Goal: Information Seeking & Learning: Learn about a topic

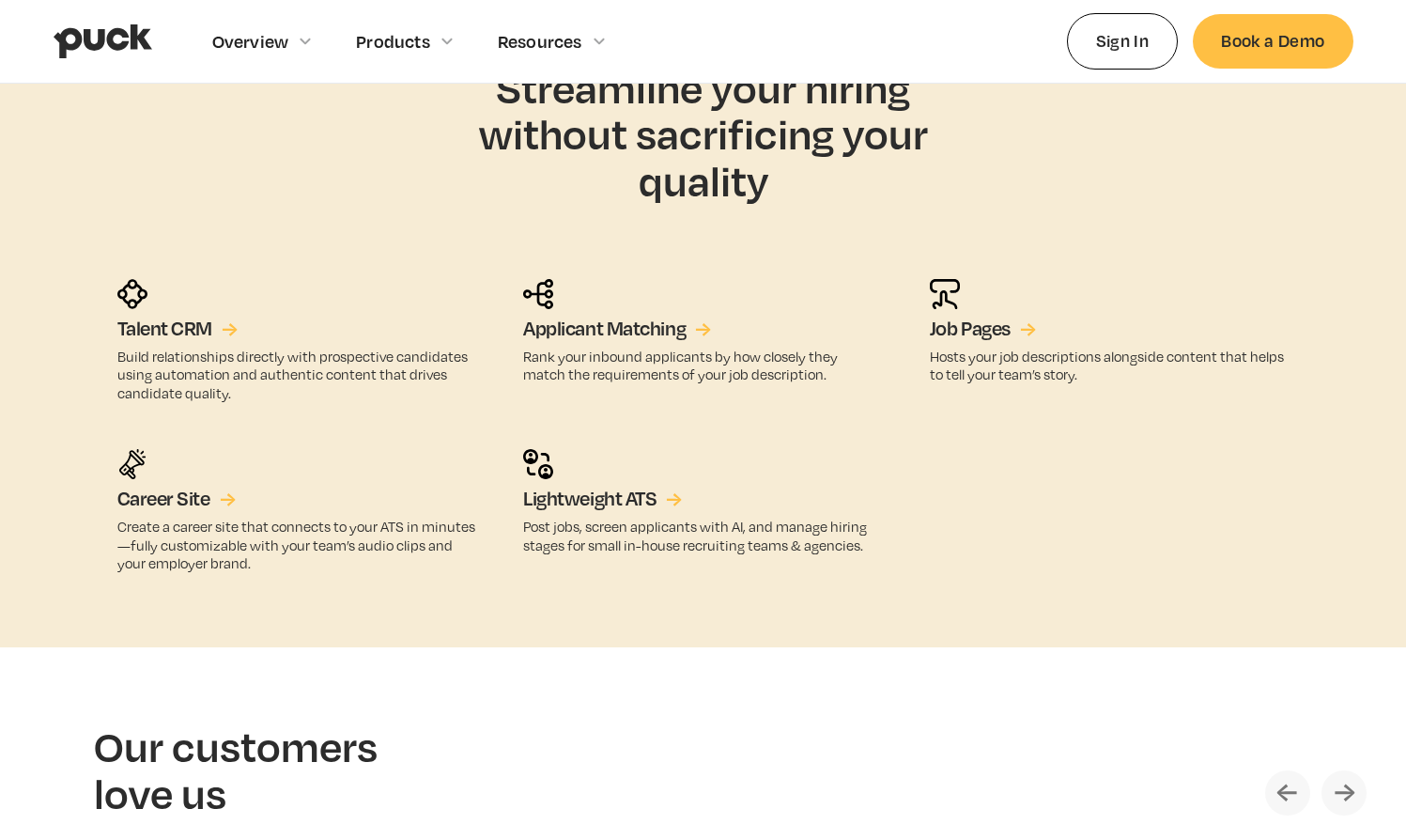
scroll to position [3751, 0]
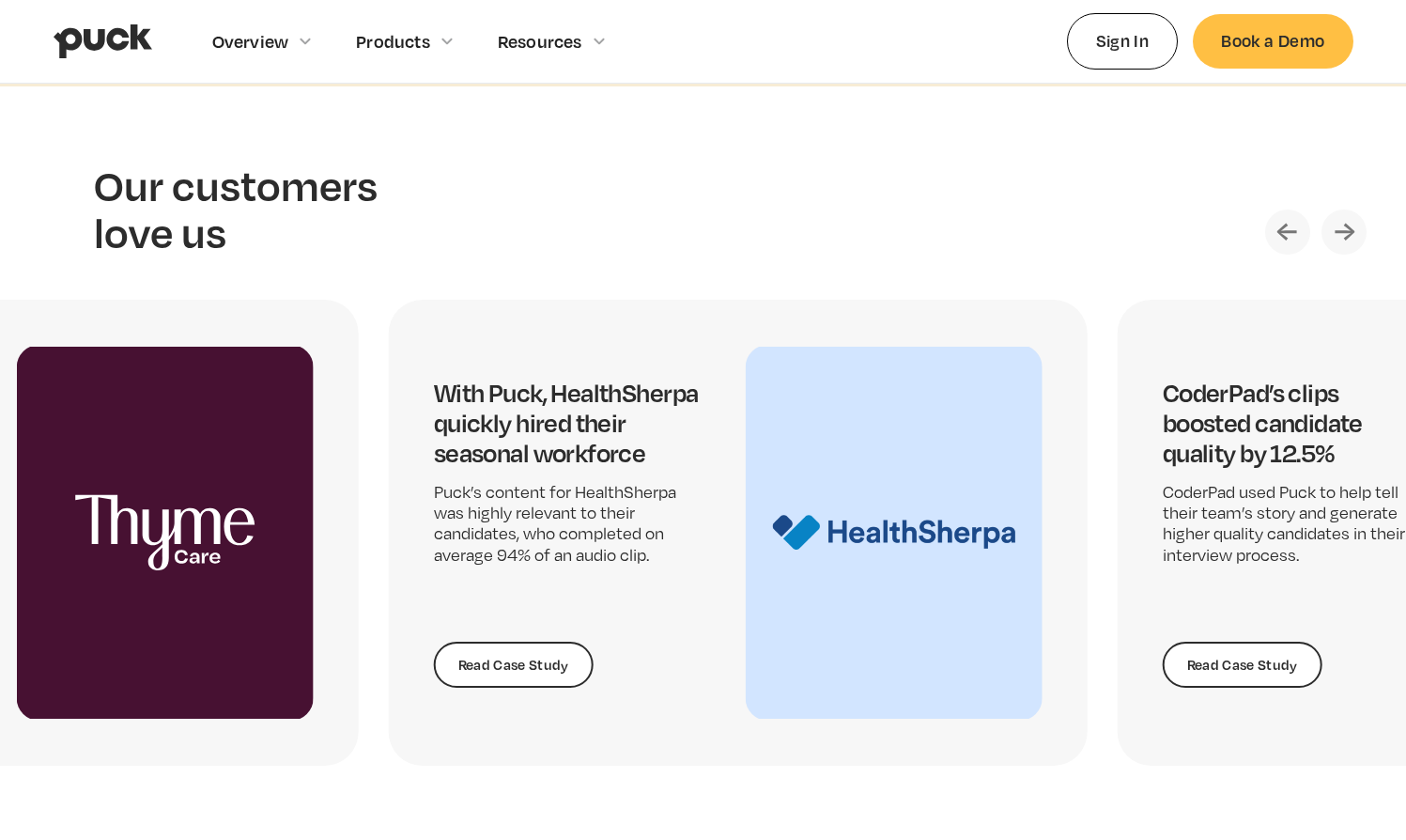
click at [594, 506] on div "With Puck, HealthSherpa quickly hired their seasonal workforce Puck’s content f…" at bounding box center [567, 533] width 267 height 310
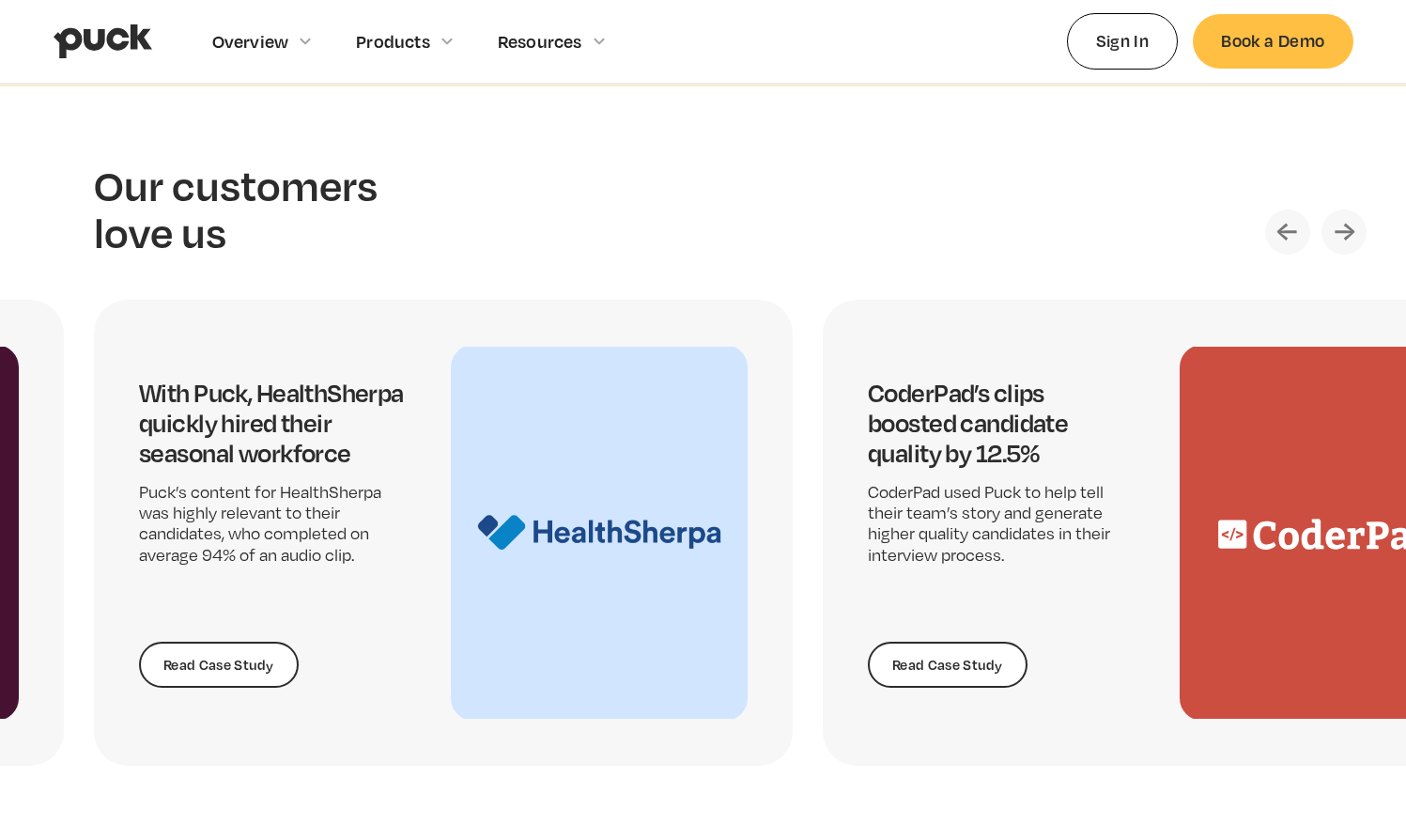
click at [1348, 225] on img "Next slide" at bounding box center [1344, 231] width 45 height 45
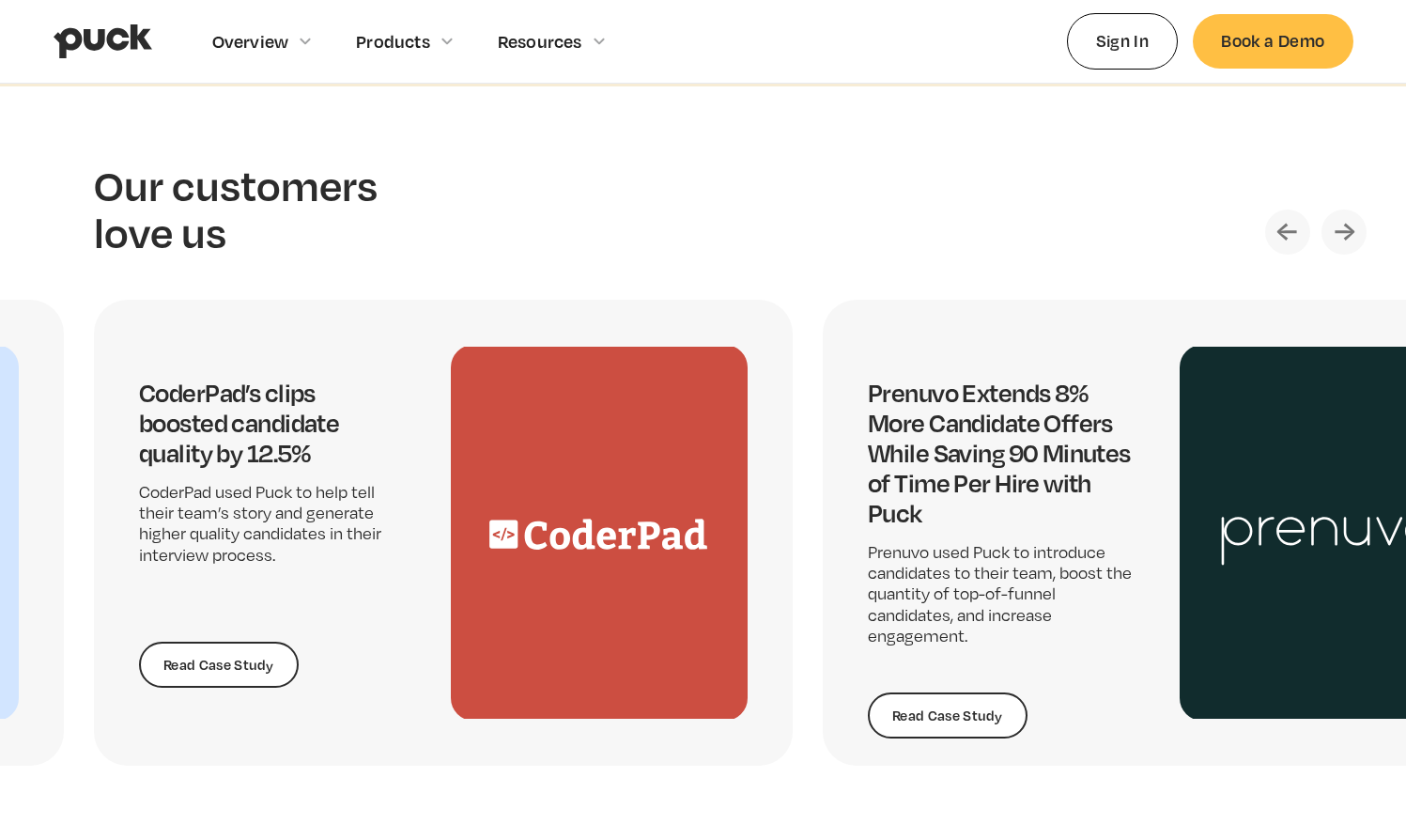
click at [1348, 225] on img "Next slide" at bounding box center [1344, 231] width 45 height 45
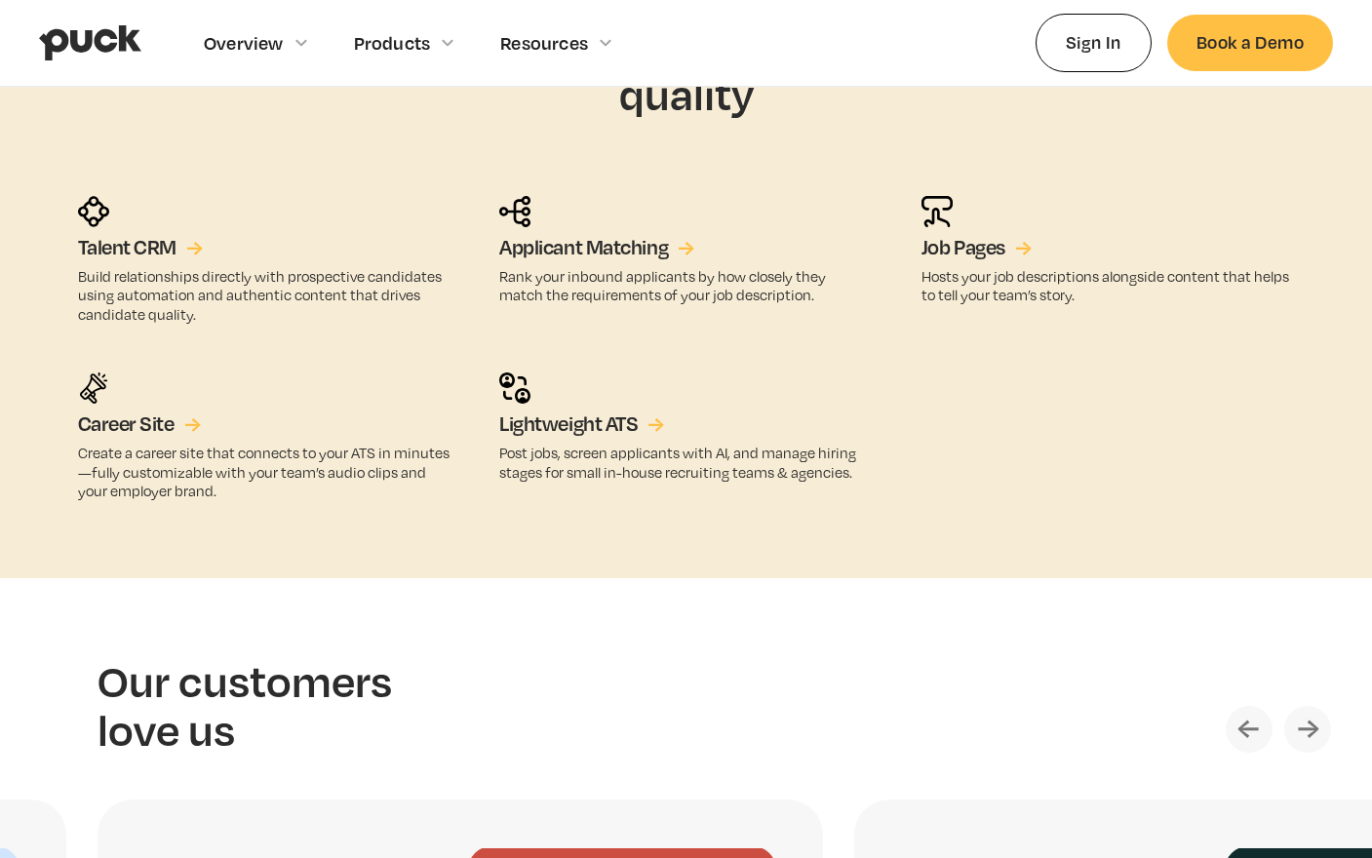
scroll to position [3798, 0]
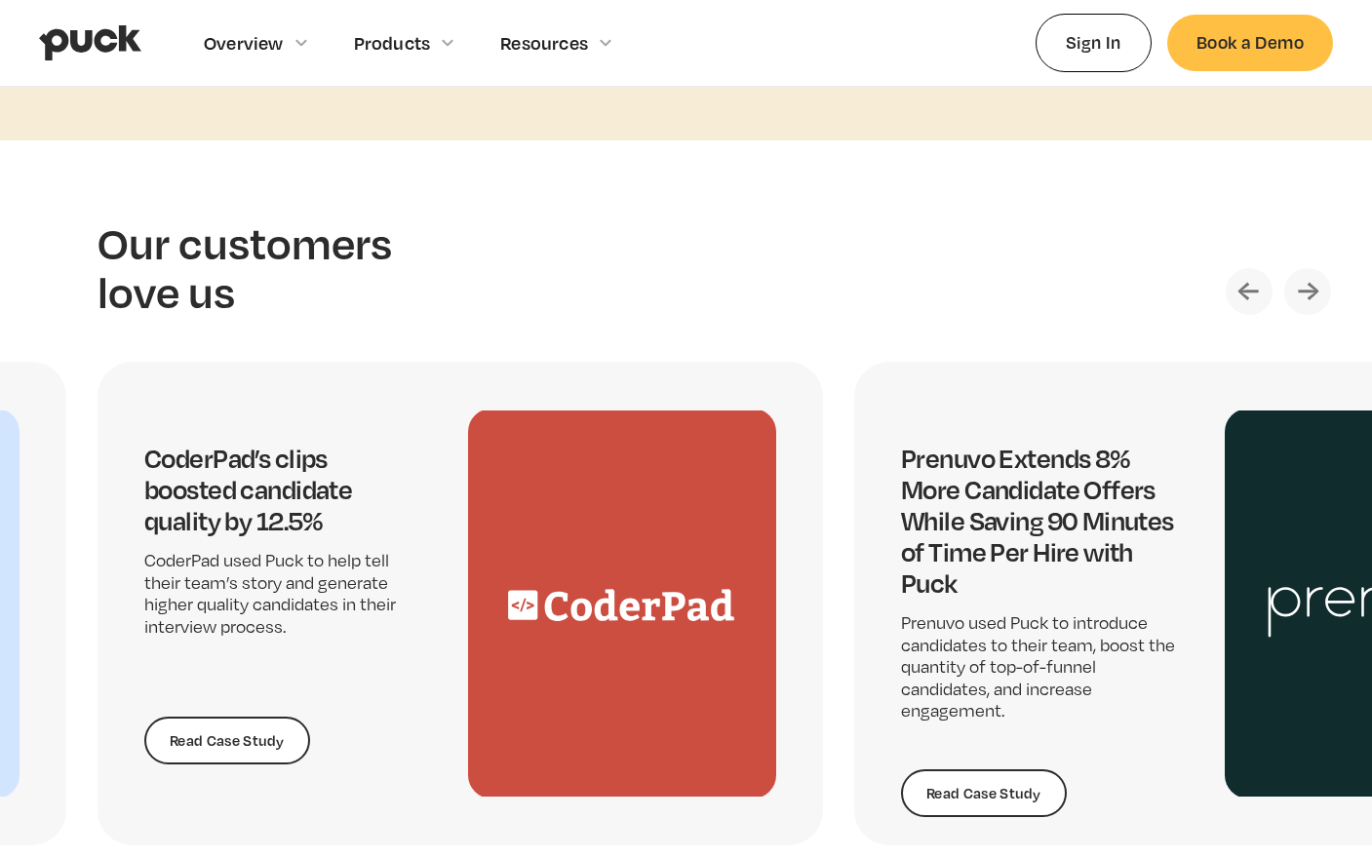
click at [1318, 296] on img "Next slide" at bounding box center [1307, 291] width 47 height 47
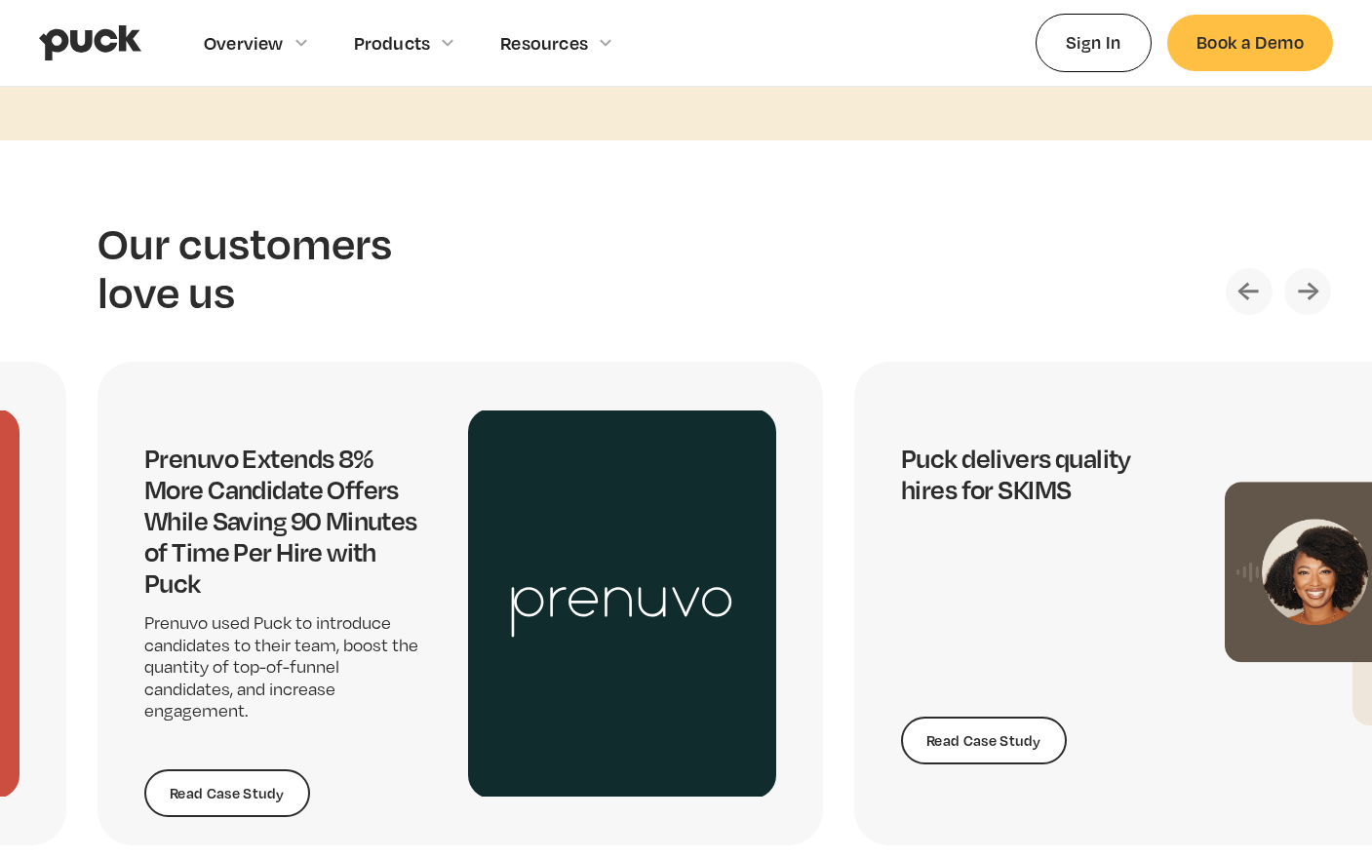
click at [1318, 296] on img "Next slide" at bounding box center [1307, 291] width 47 height 47
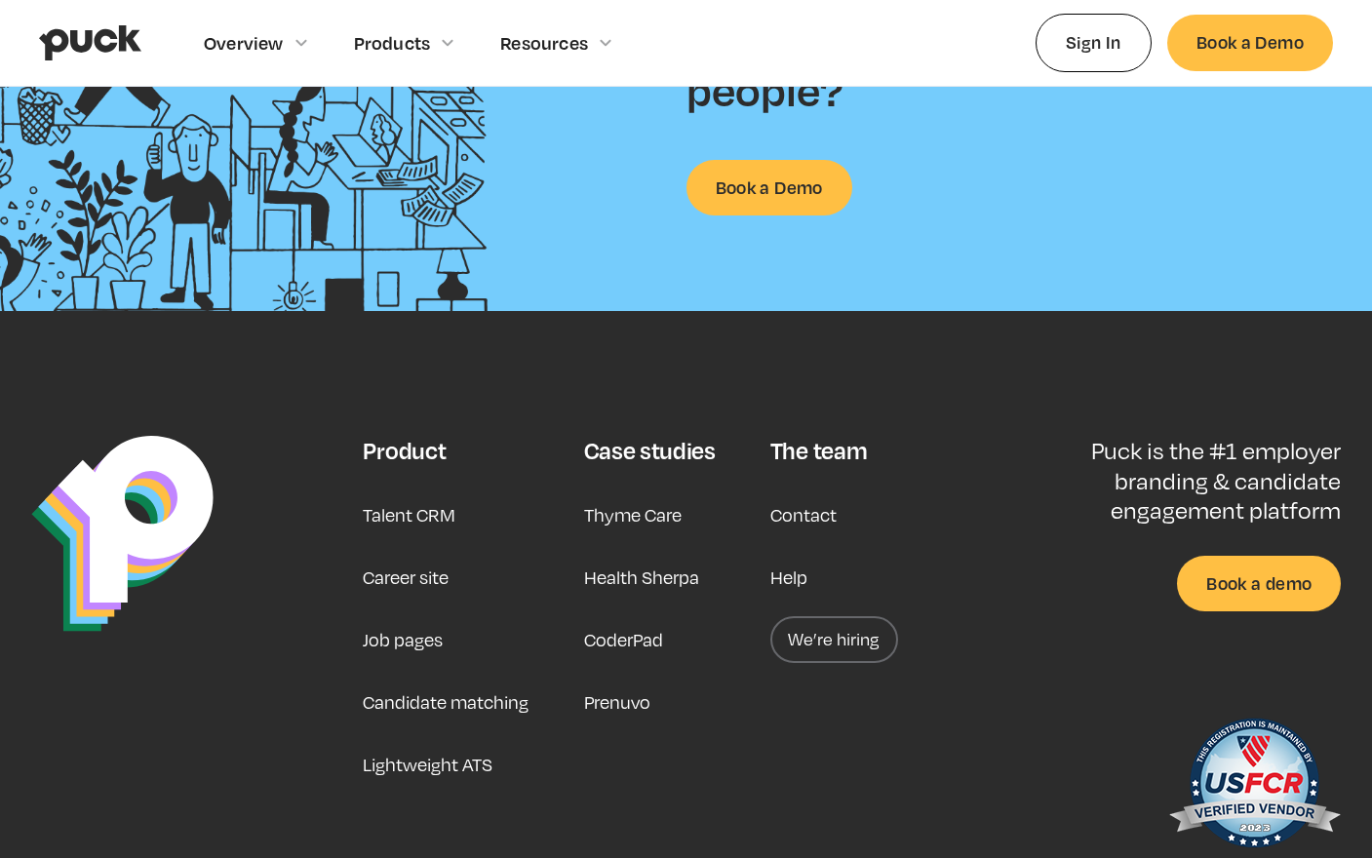
scroll to position [4946, 0]
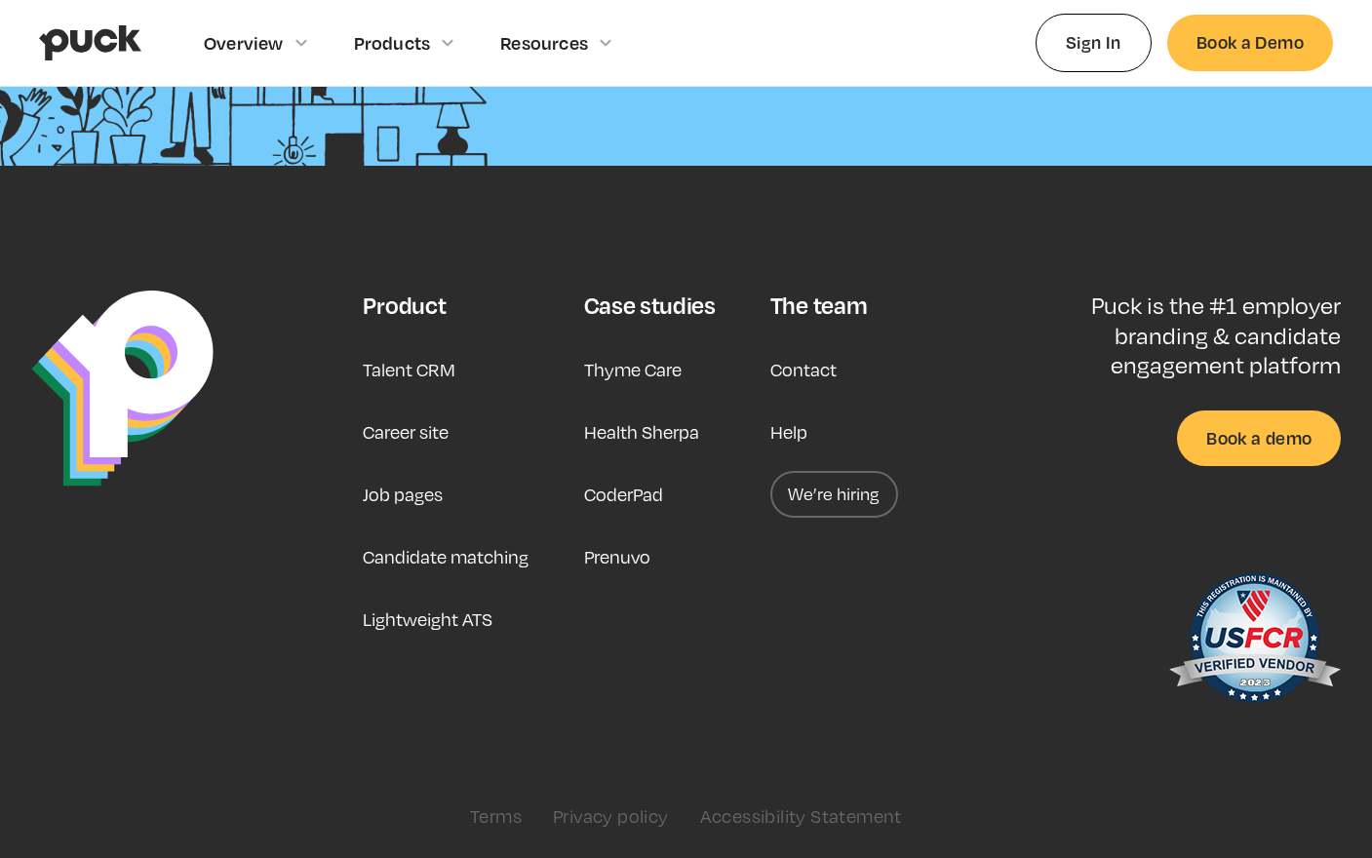
click at [412, 453] on link "Career site" at bounding box center [406, 431] width 86 height 47
click at [426, 442] on link "Career site" at bounding box center [406, 431] width 86 height 47
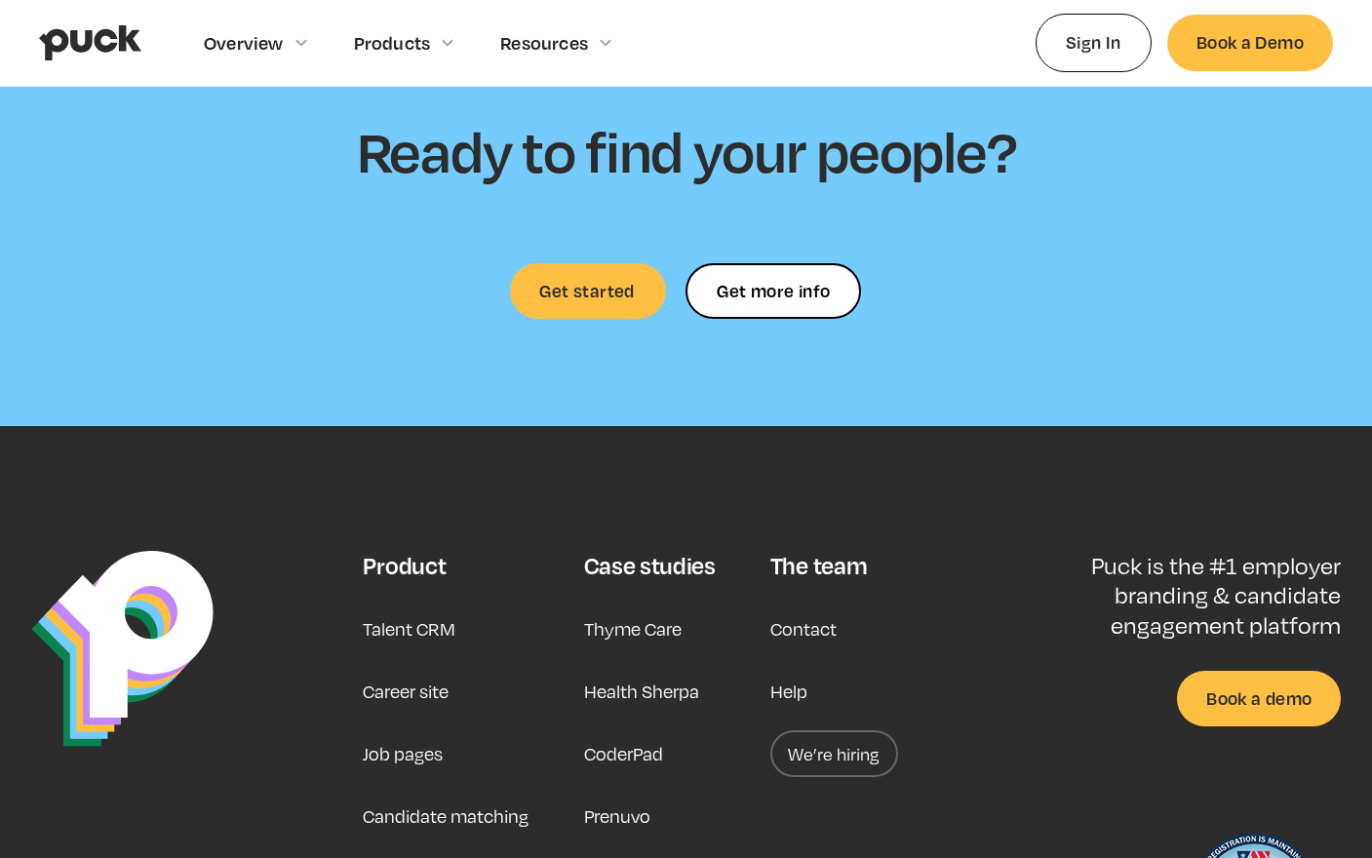
scroll to position [5895, 0]
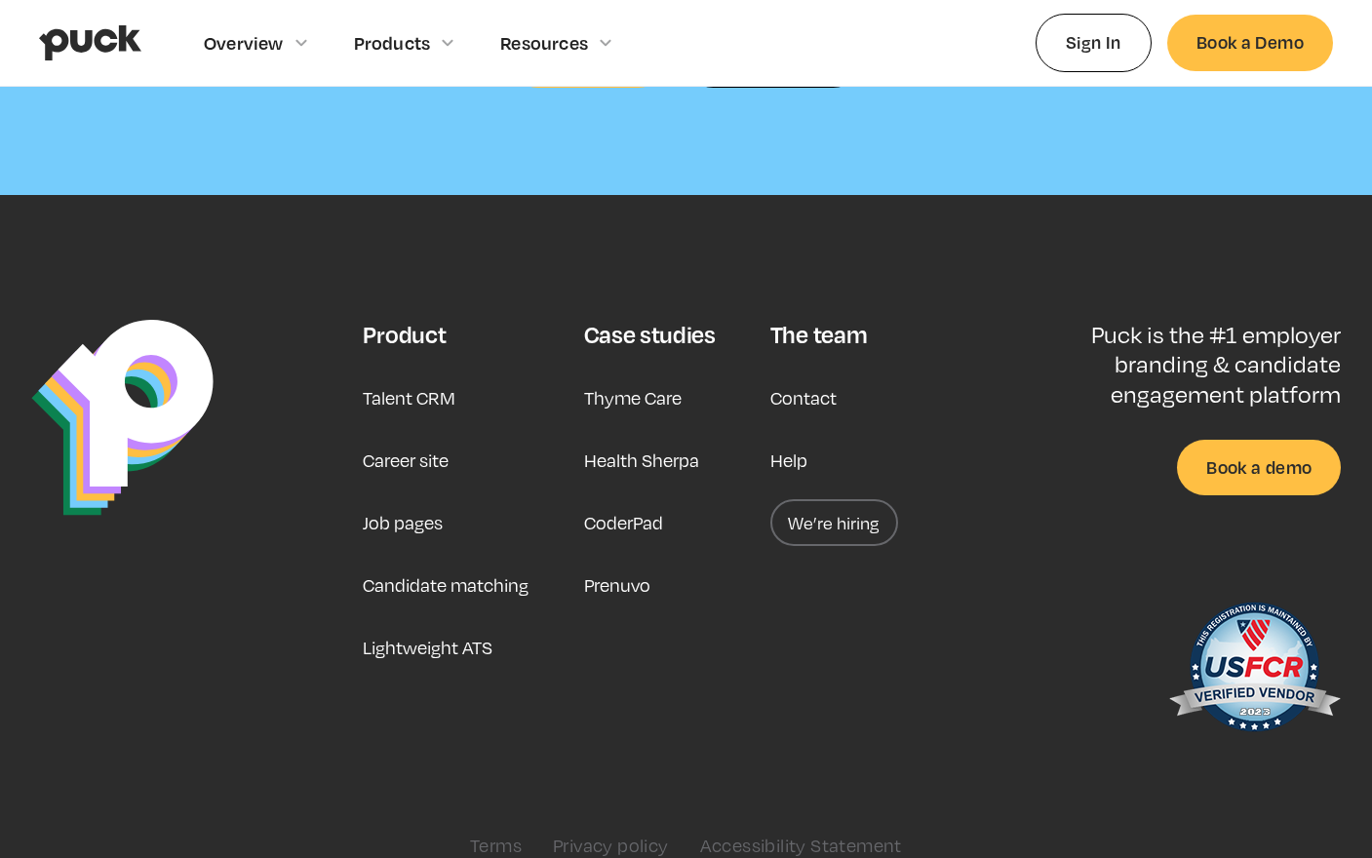
click at [384, 374] on link "Talent CRM" at bounding box center [409, 397] width 93 height 47
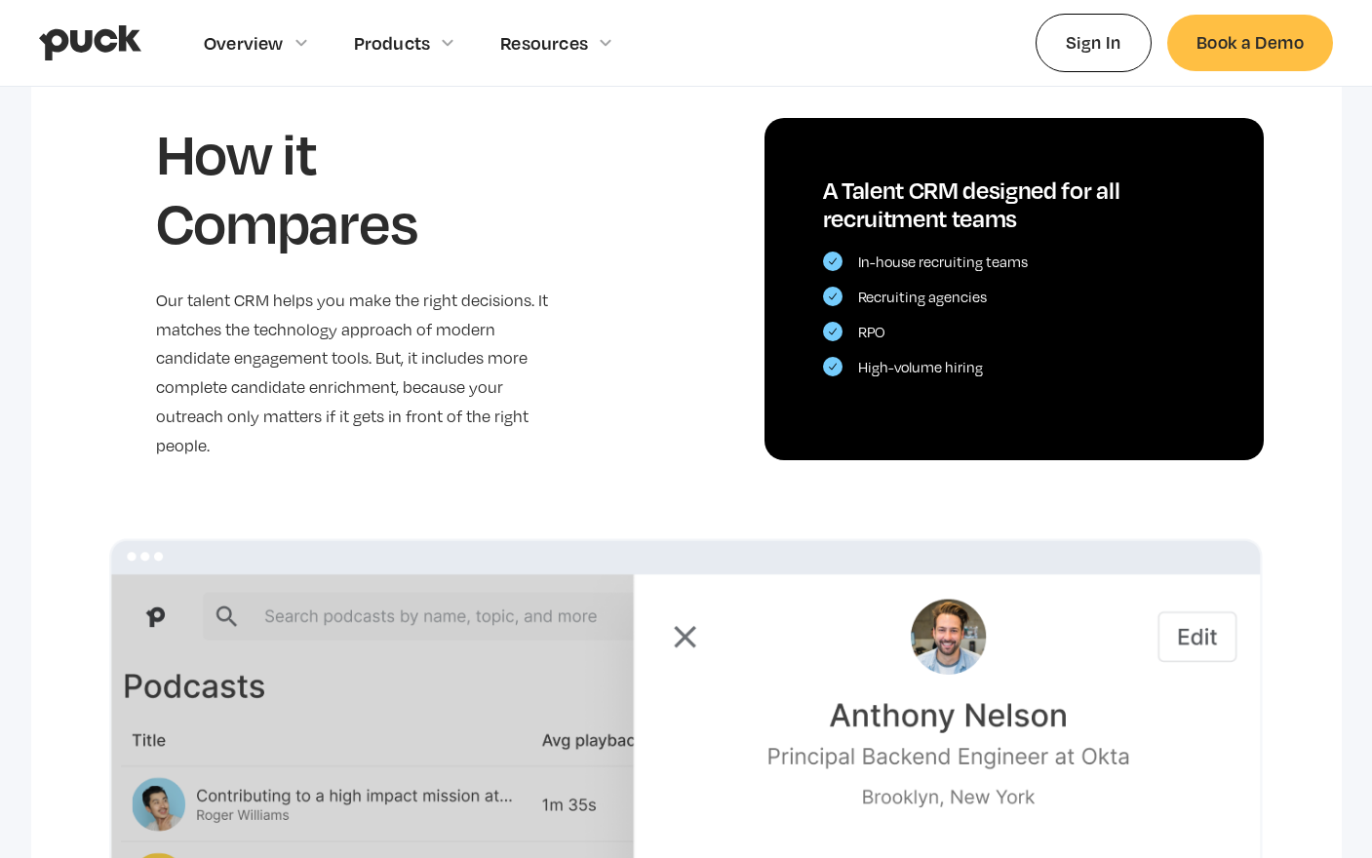
scroll to position [5363, 0]
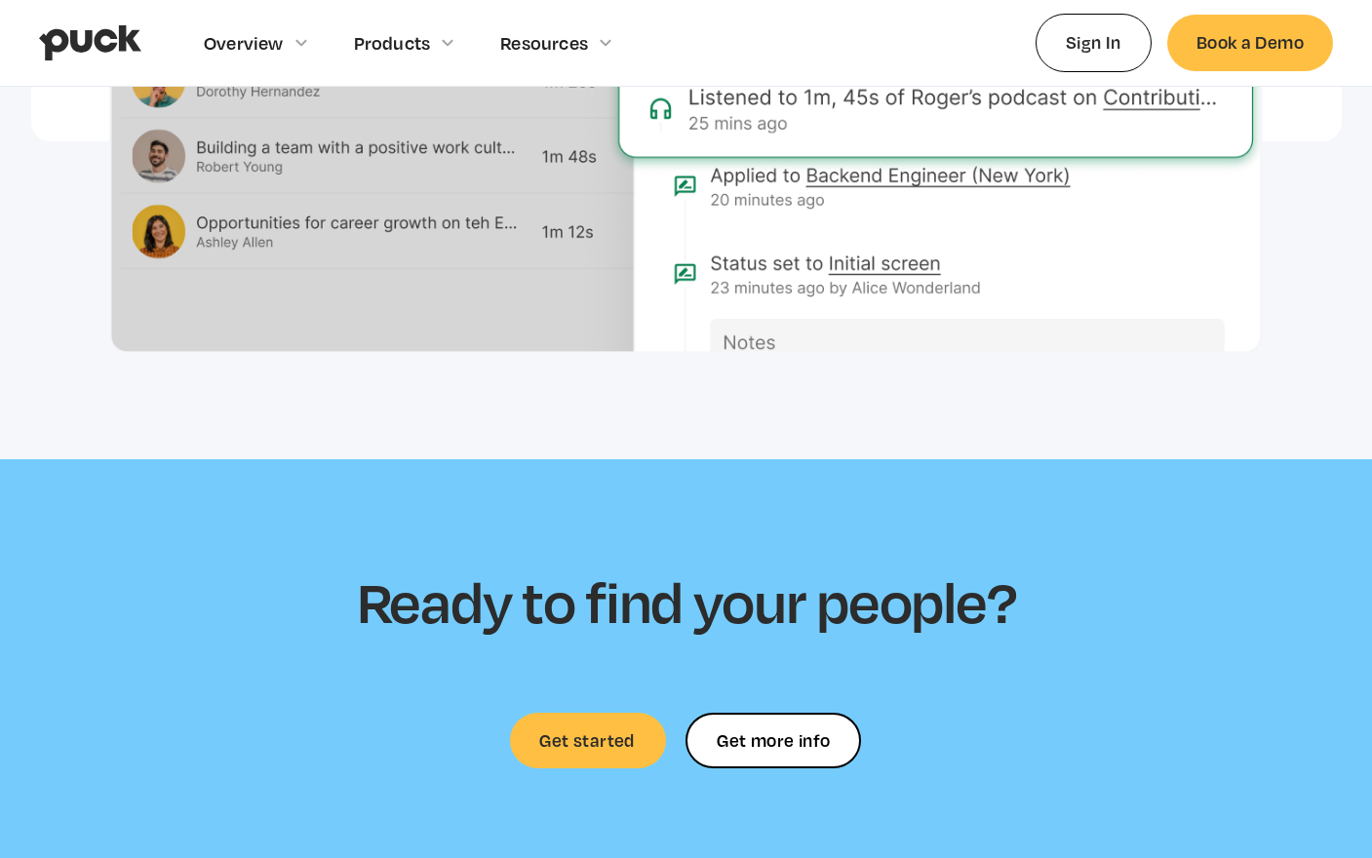
click at [119, 35] on img "home" at bounding box center [90, 42] width 102 height 37
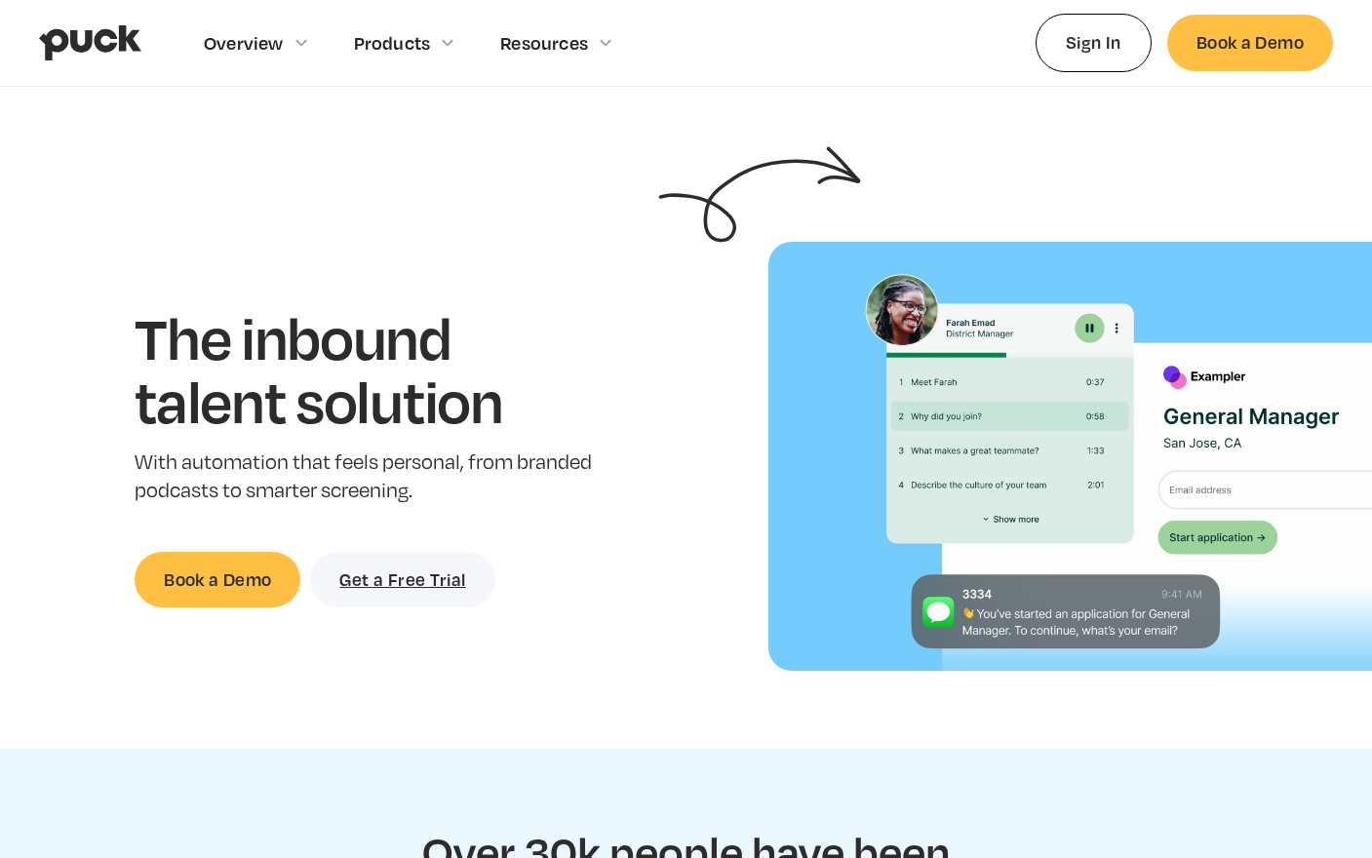
click at [362, 401] on h1 "The inbound talent solution" at bounding box center [366, 369] width 463 height 128
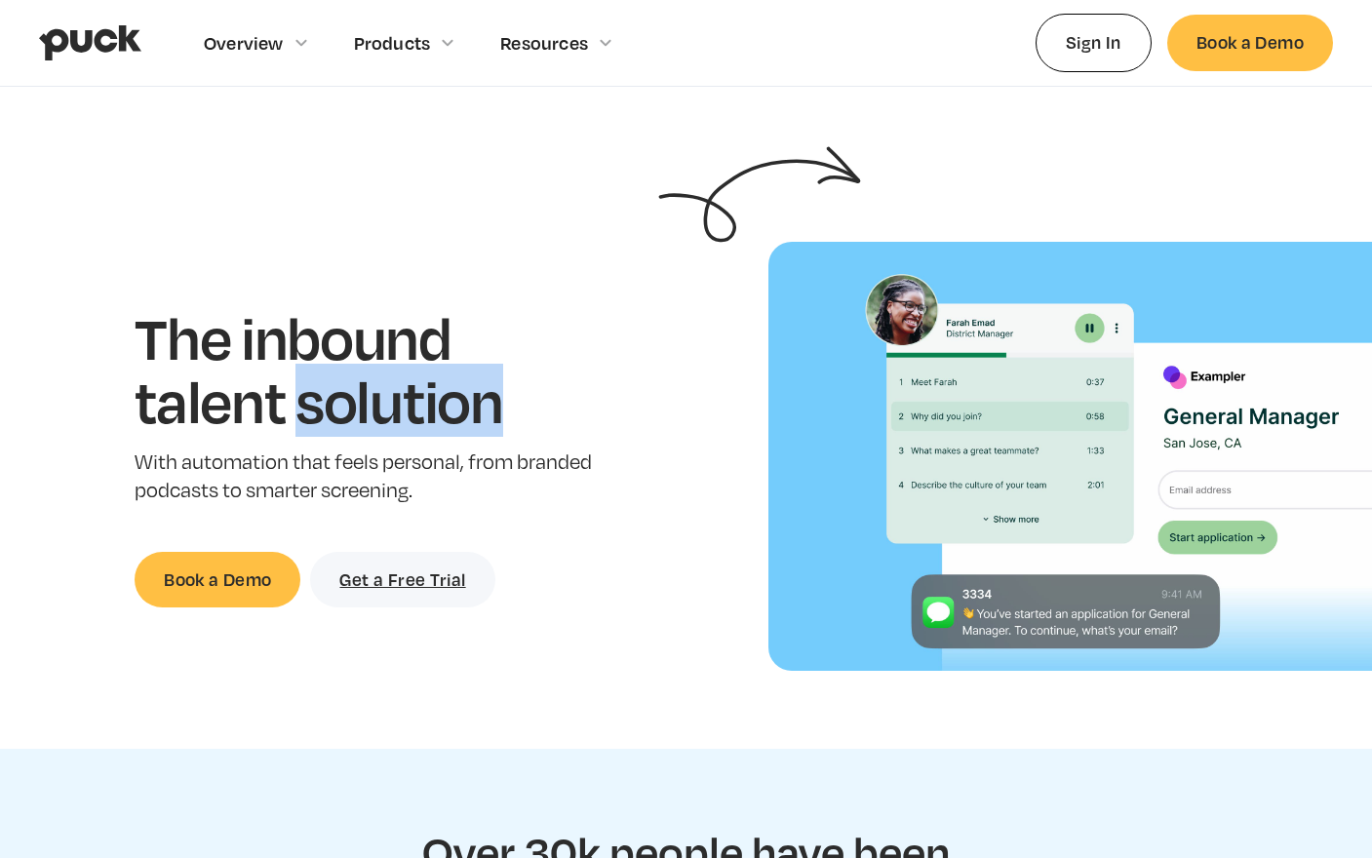
click at [362, 401] on h1 "The inbound talent solution" at bounding box center [366, 369] width 463 height 128
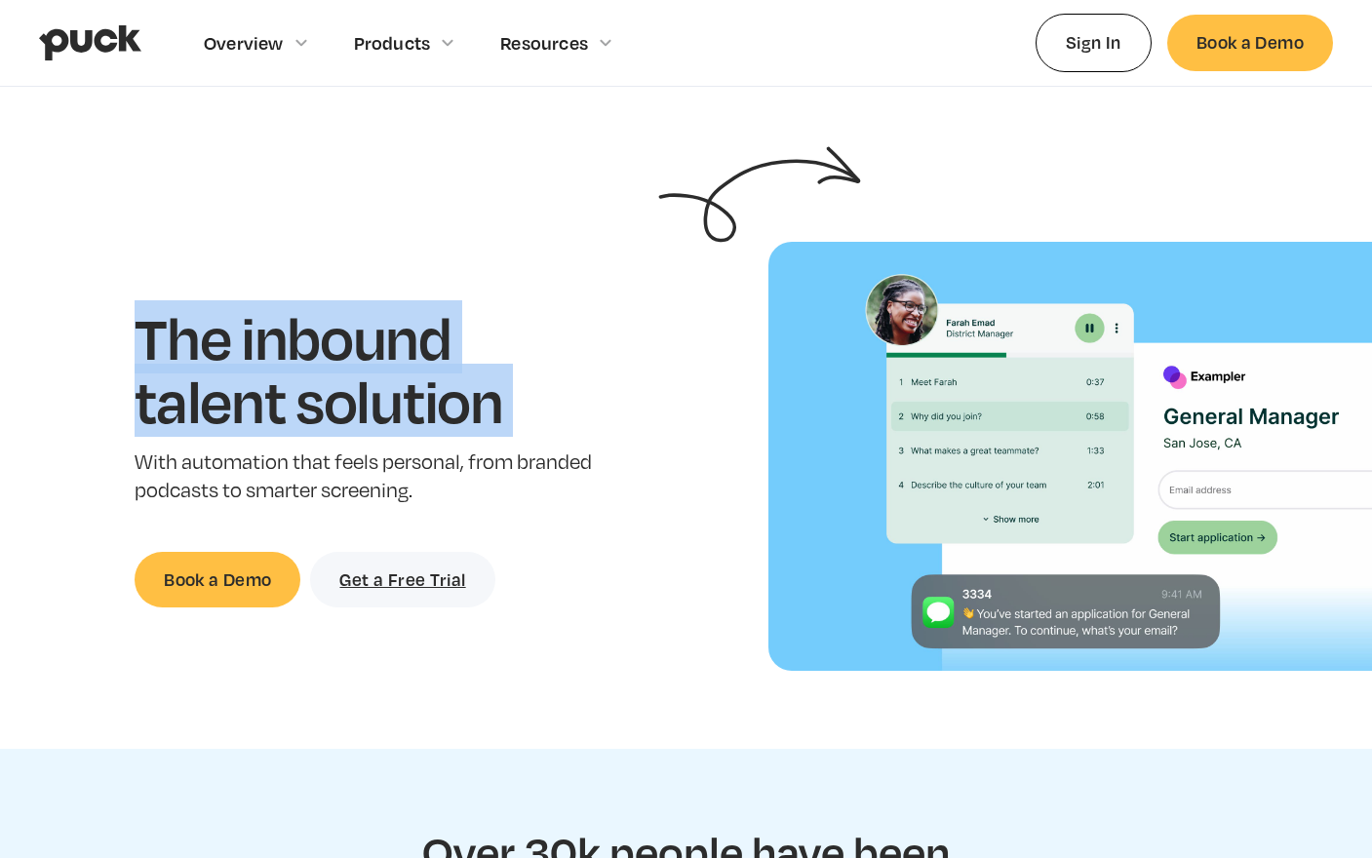
click at [553, 405] on h1 "The inbound talent solution" at bounding box center [366, 369] width 463 height 128
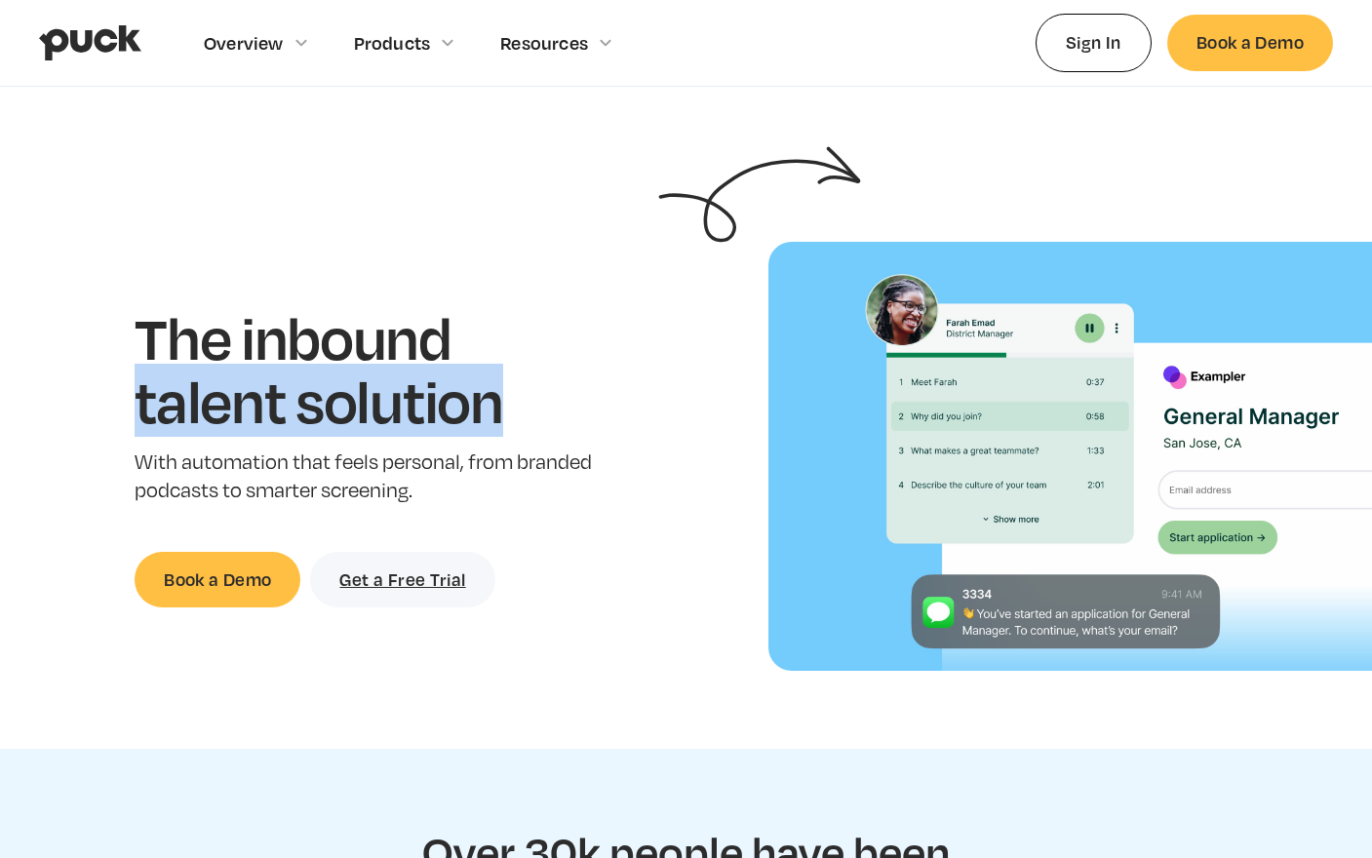
drag, startPoint x: 384, startPoint y: 409, endPoint x: 115, endPoint y: 402, distance: 269.2
click at [115, 402] on div "The inbound talent solution With automation that feels personal, from branded p…" at bounding box center [366, 456] width 671 height 302
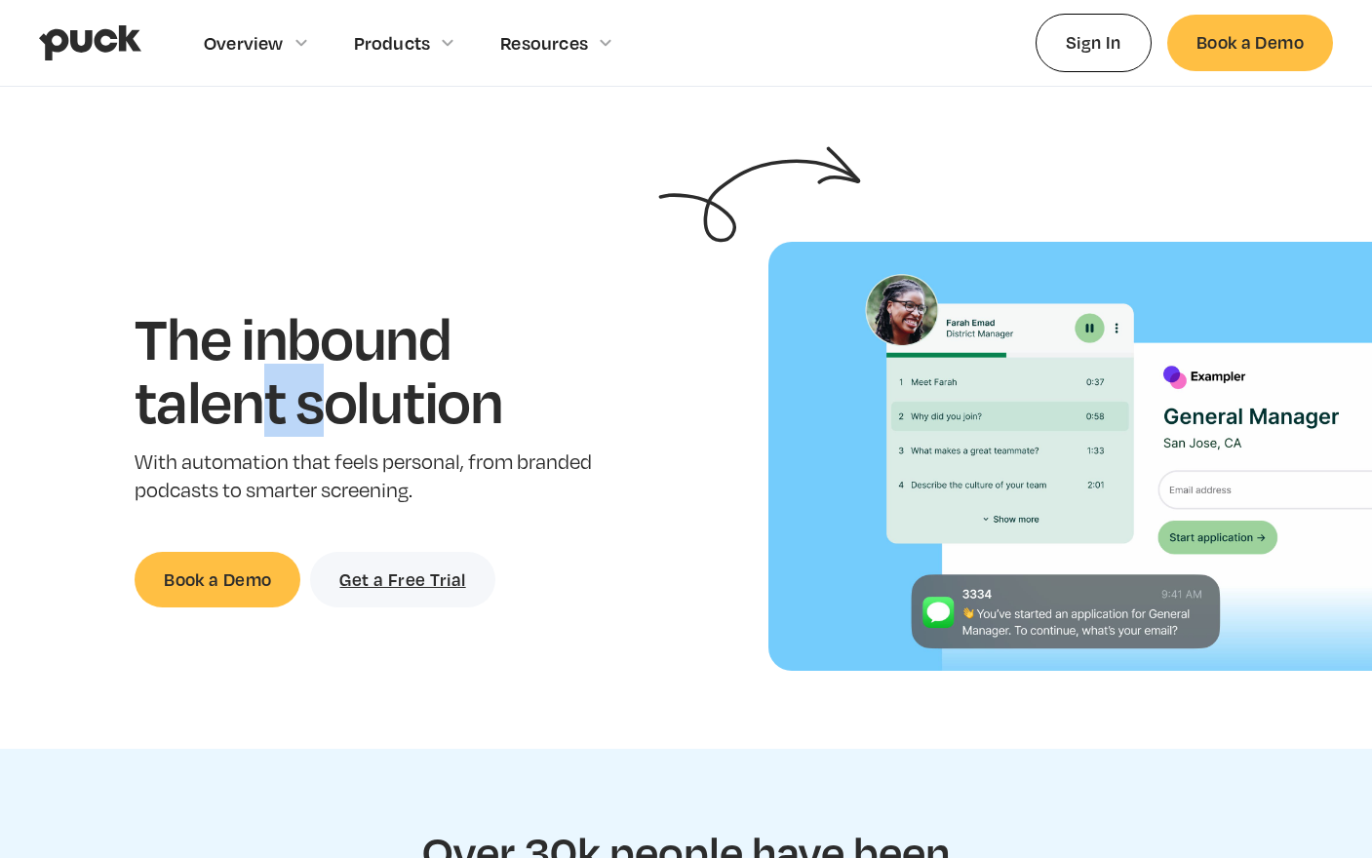
drag, startPoint x: 334, startPoint y: 410, endPoint x: 258, endPoint y: 407, distance: 76.1
click at [258, 407] on h1 "The inbound talent solution" at bounding box center [366, 369] width 463 height 128
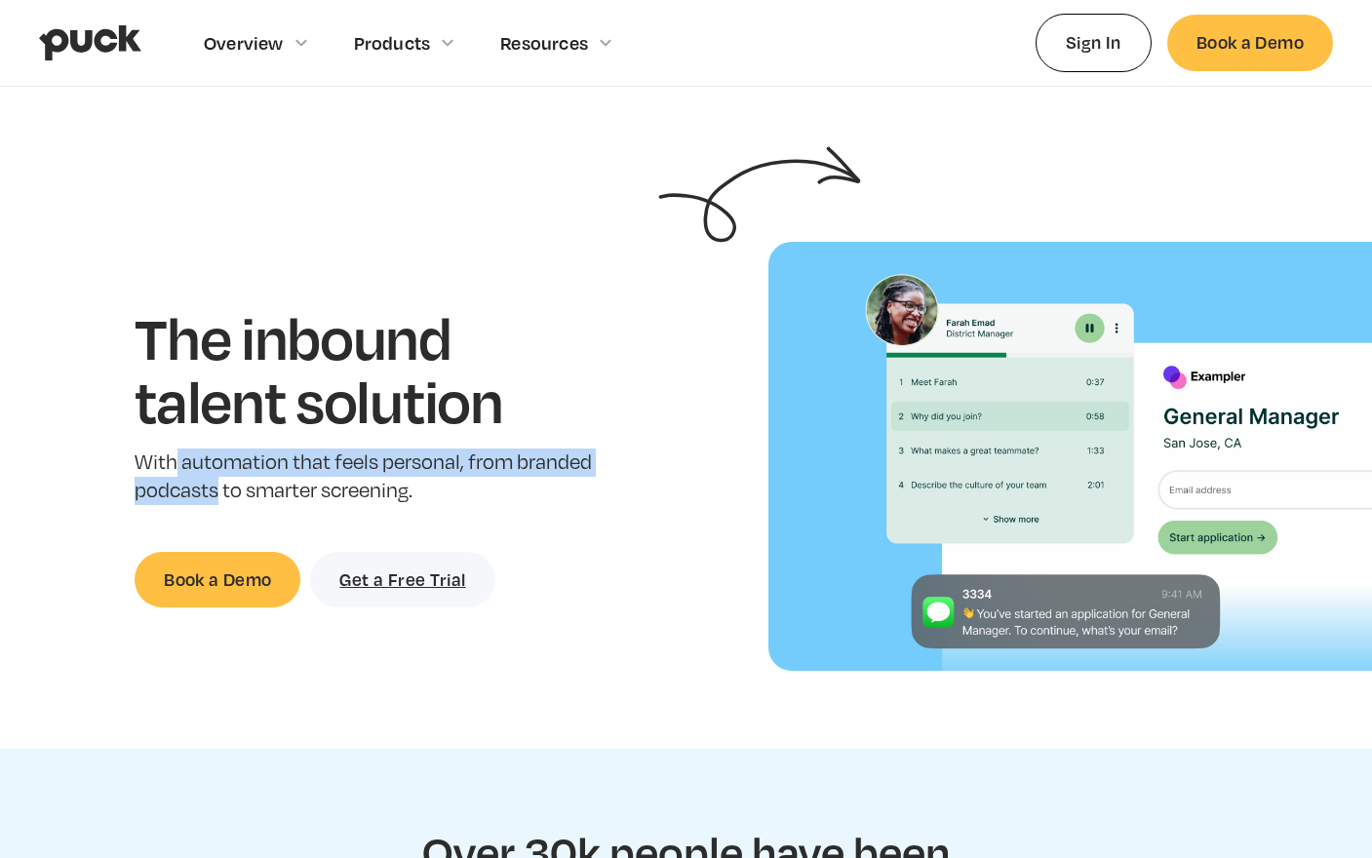
drag, startPoint x: 174, startPoint y: 471, endPoint x: 215, endPoint y: 487, distance: 45.1
click at [215, 487] on p "With automation that feels personal, from branded podcasts to smarter screening." at bounding box center [366, 476] width 463 height 57
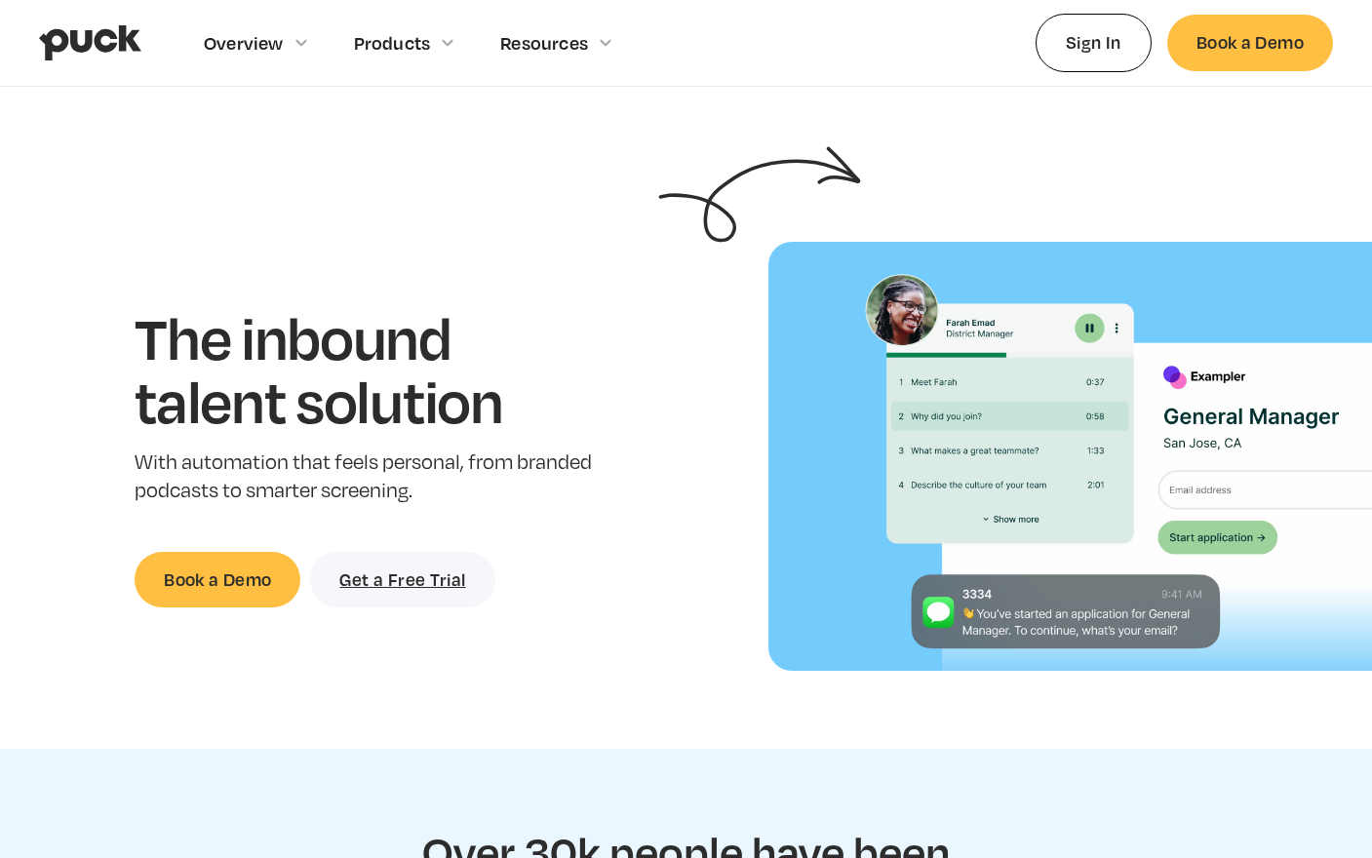
click at [350, 316] on h1 "The inbound talent solution" at bounding box center [366, 369] width 463 height 128
click at [298, 397] on h1 "The inbound talent solution" at bounding box center [366, 369] width 463 height 128
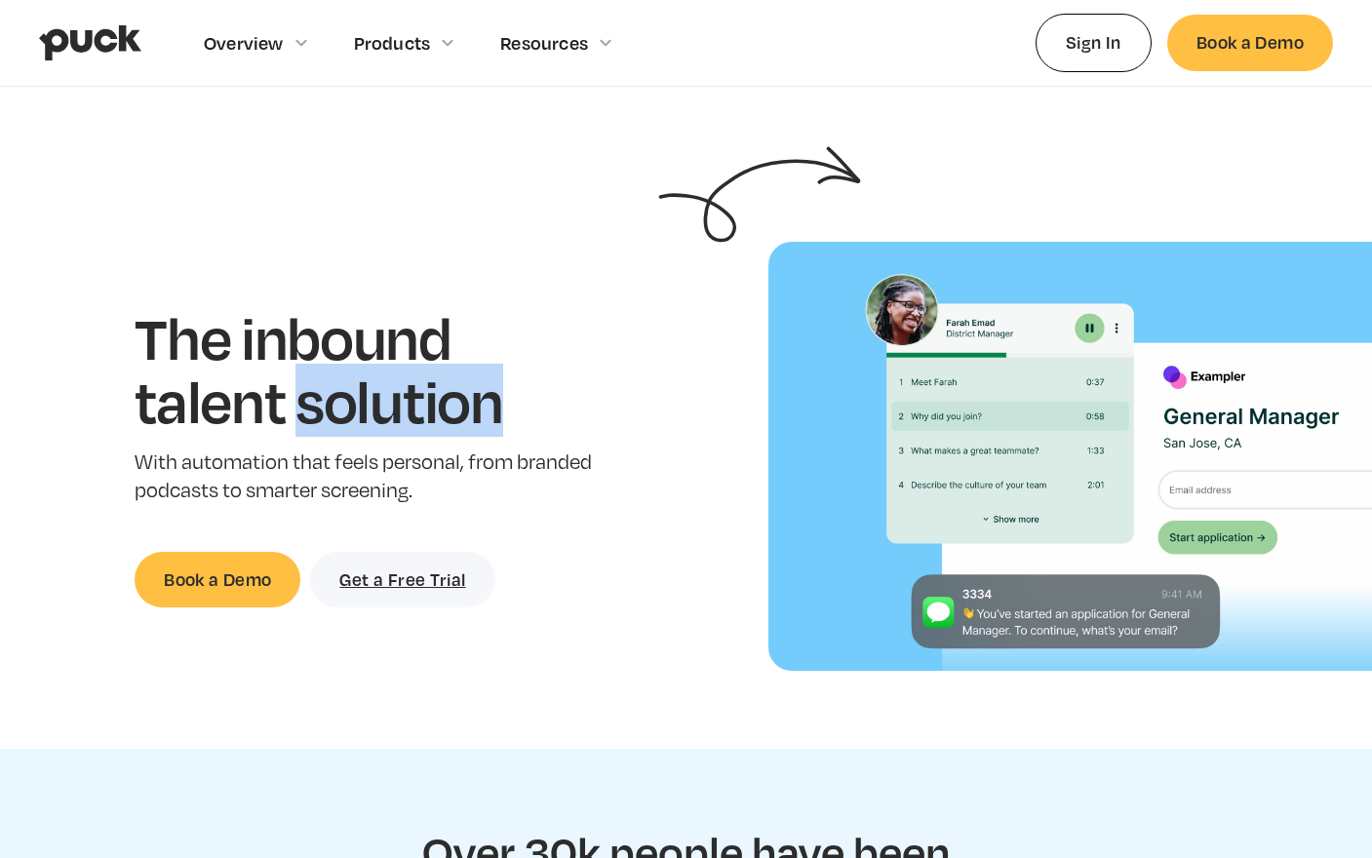
click at [298, 397] on h1 "The inbound talent solution" at bounding box center [366, 369] width 463 height 128
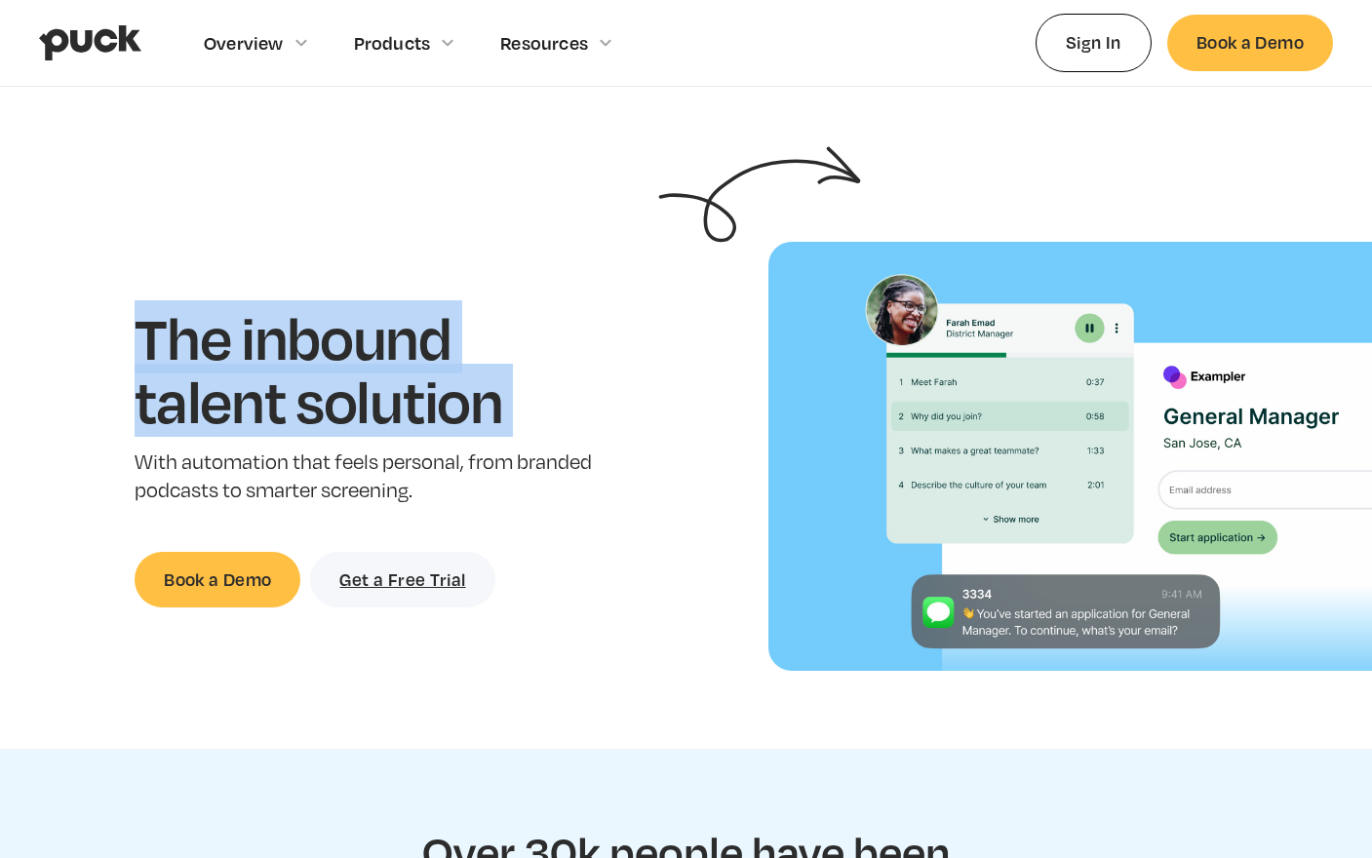
click at [298, 397] on h1 "The inbound talent solution" at bounding box center [366, 369] width 463 height 128
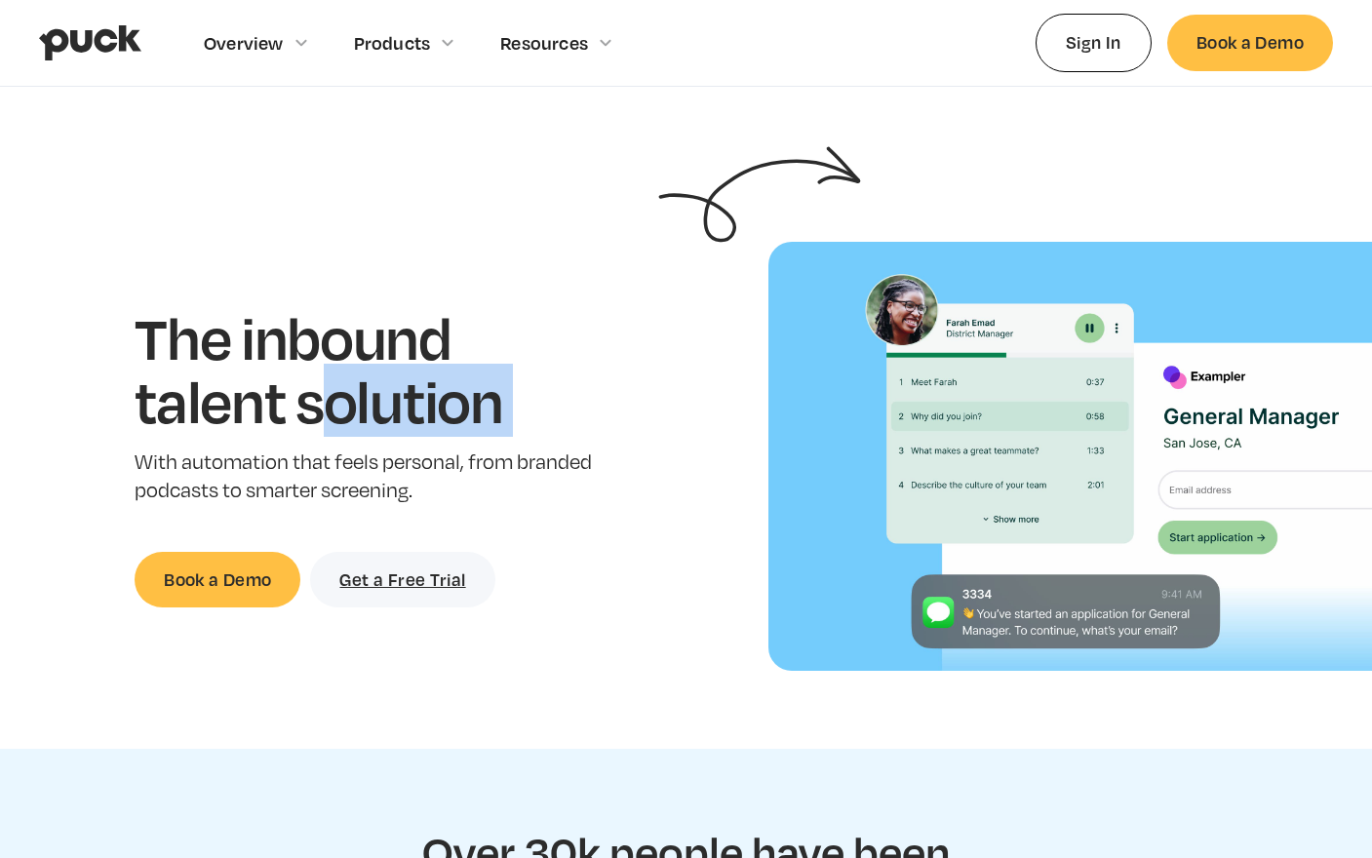
click at [334, 402] on h1 "The inbound talent solution" at bounding box center [366, 369] width 463 height 128
click at [545, 393] on h1 "The inbound talent solution" at bounding box center [366, 369] width 463 height 128
drag, startPoint x: 543, startPoint y: 394, endPoint x: 201, endPoint y: 349, distance: 345.1
click at [198, 396] on h1 "The inbound talent solution" at bounding box center [366, 369] width 463 height 128
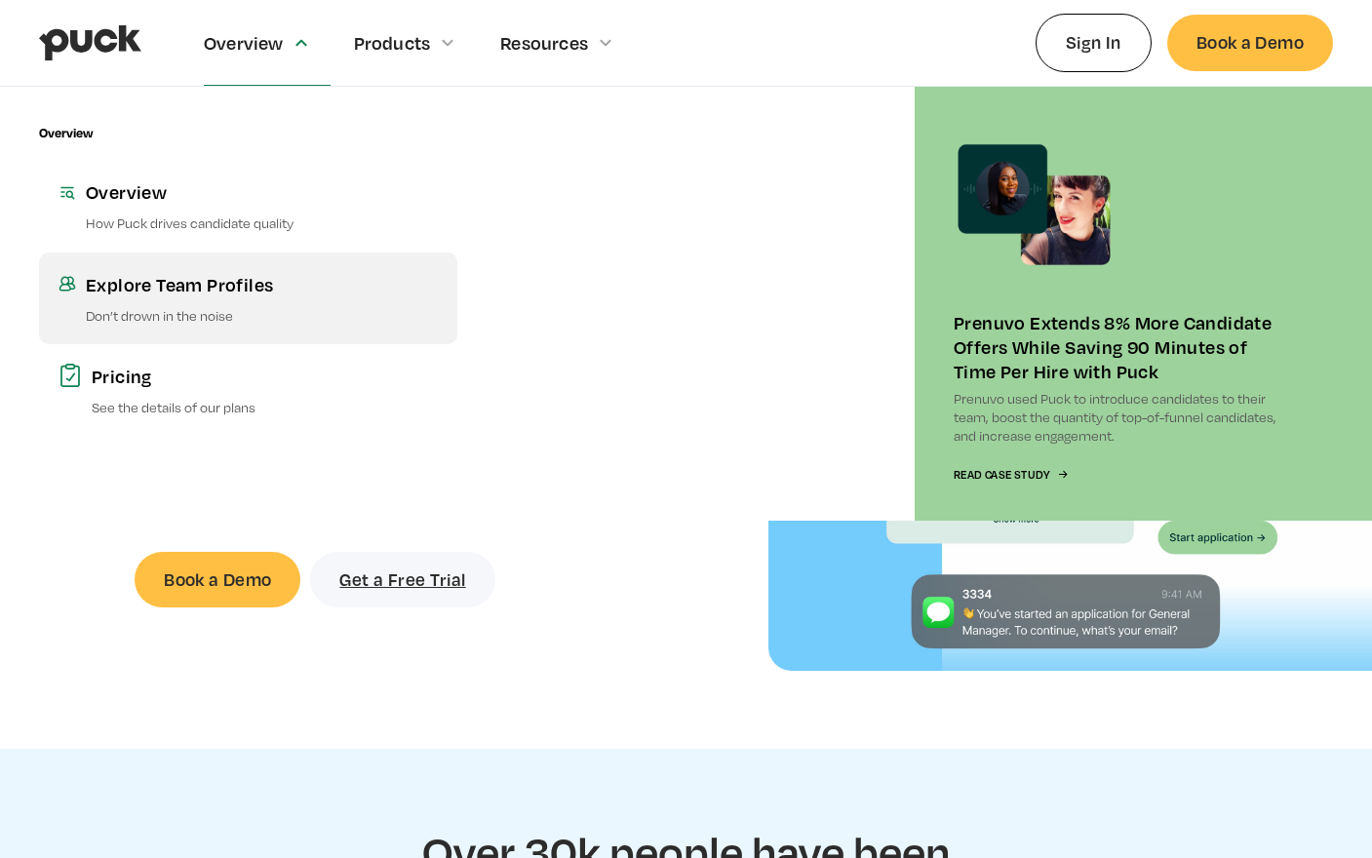
click at [144, 297] on link "Explore Team Profiles Don’t drown in the noise" at bounding box center [248, 299] width 418 height 92
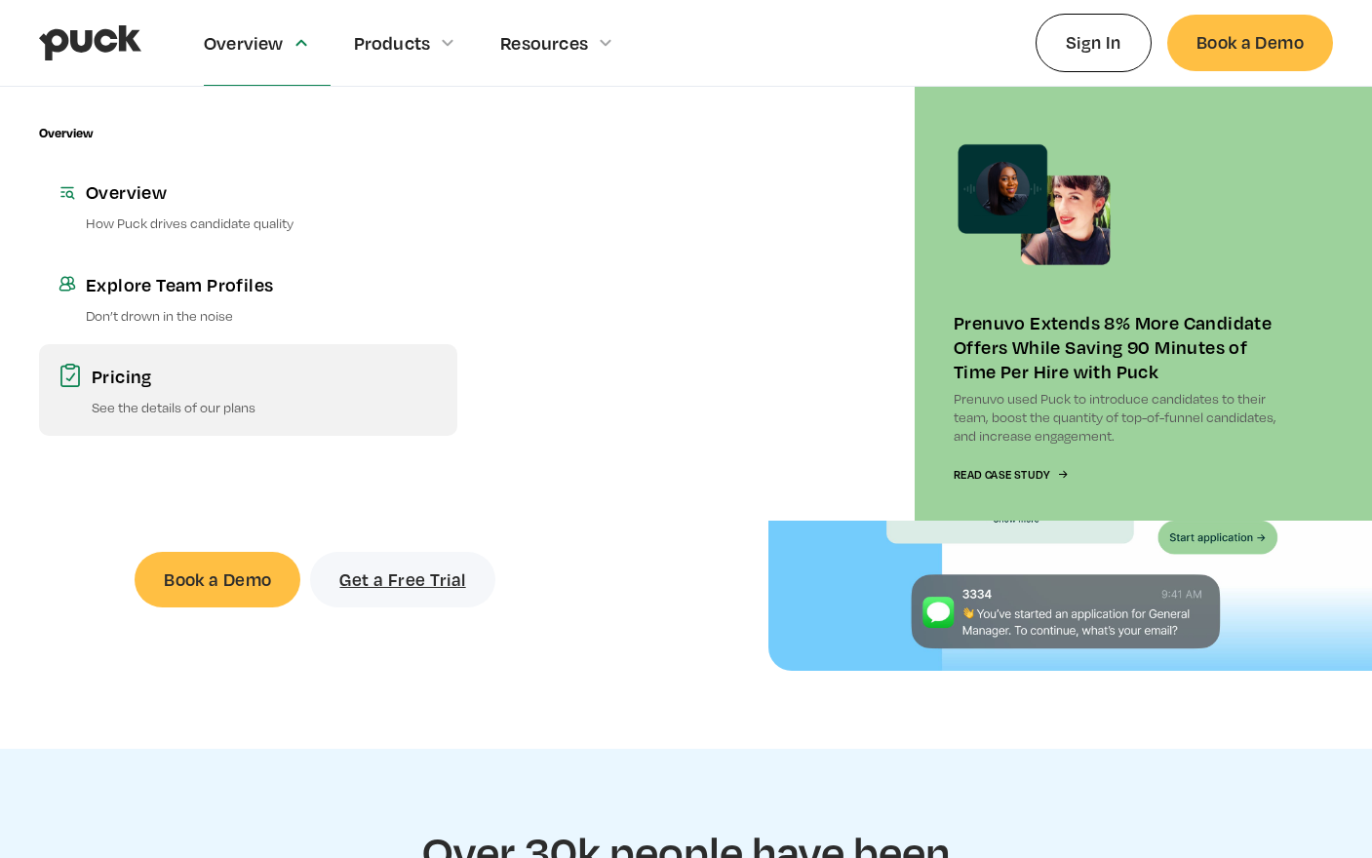
click at [291, 404] on p "See the details of our plans" at bounding box center [265, 407] width 346 height 19
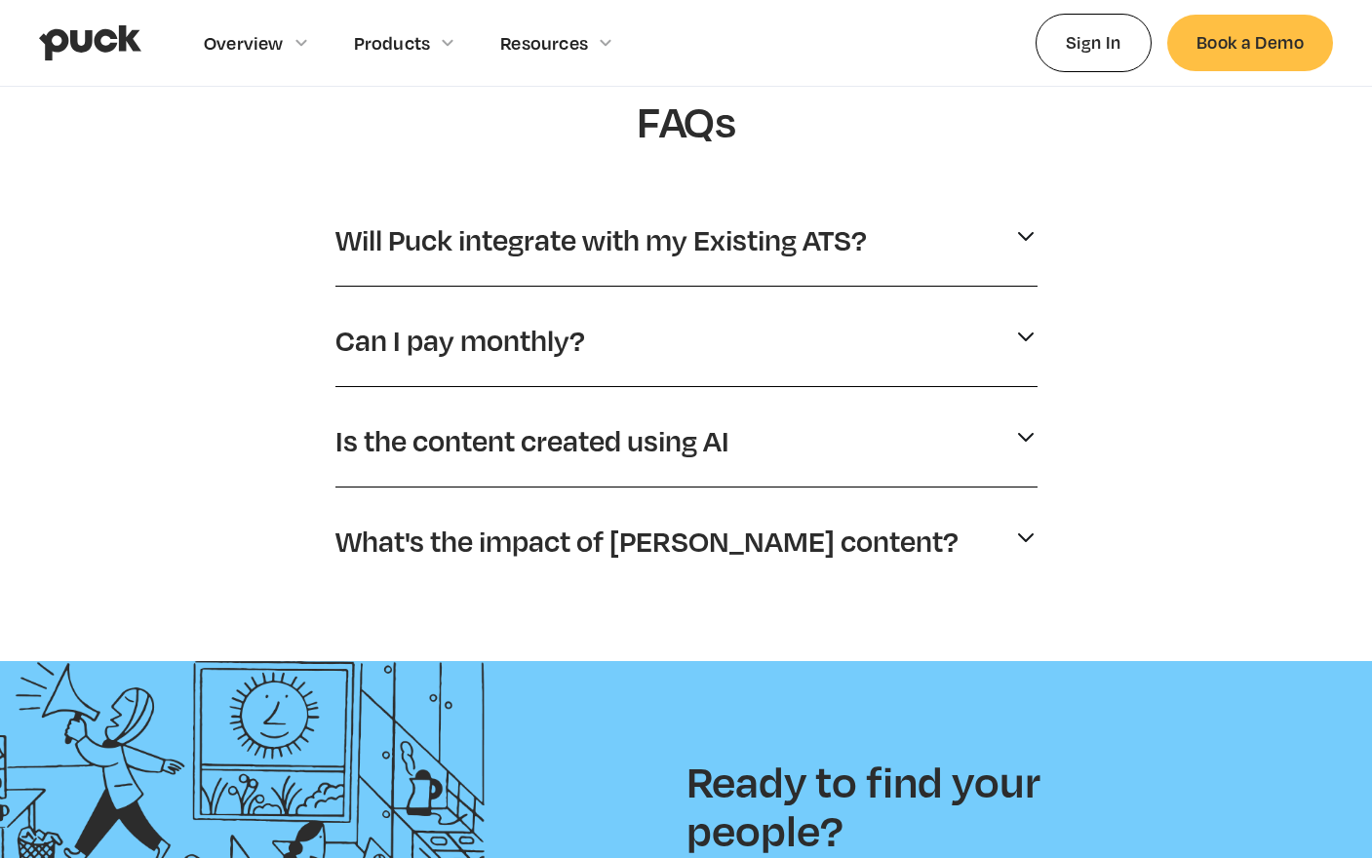
scroll to position [953, 0]
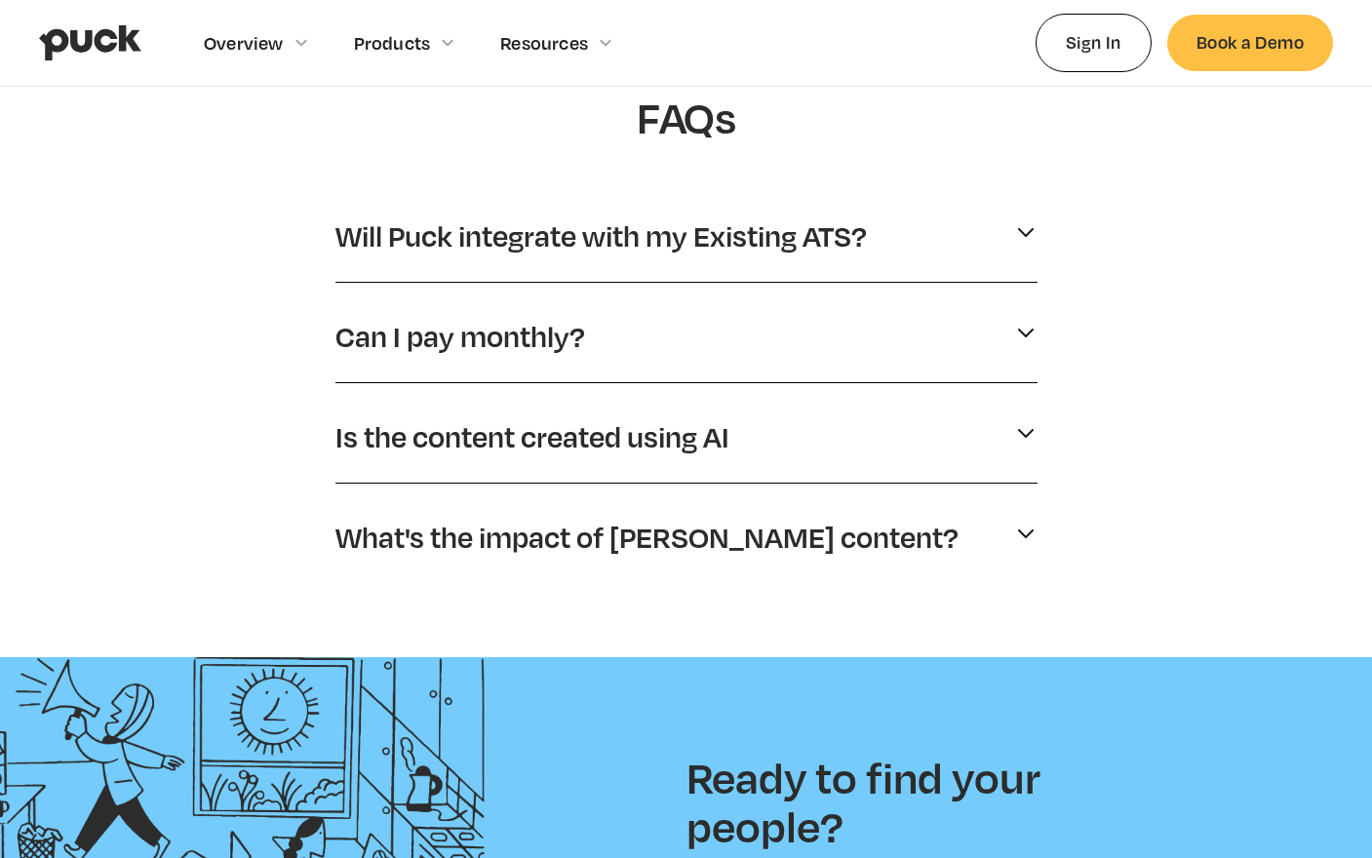
click at [811, 439] on div "Is the content created using AI" at bounding box center [686, 436] width 702 height 53
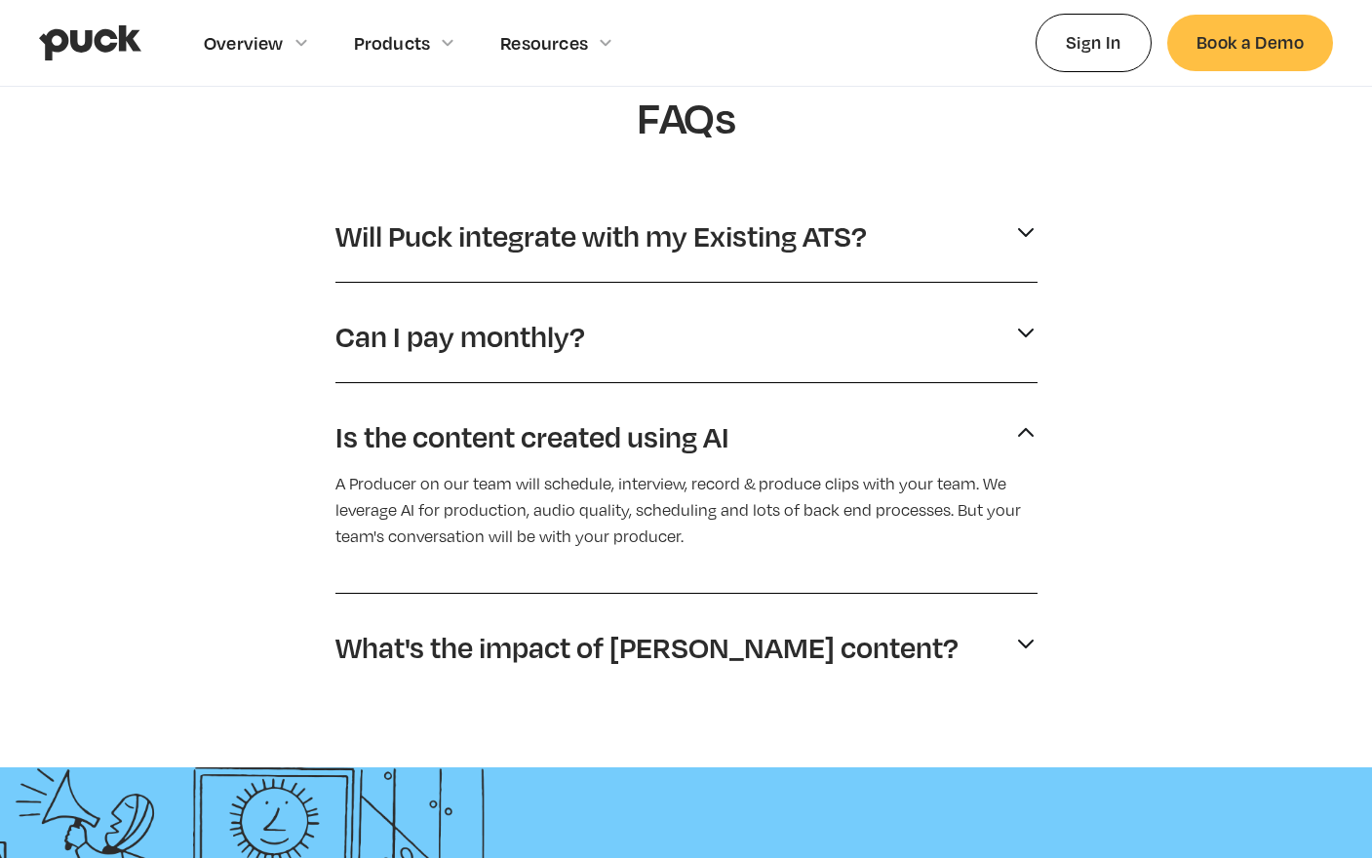
click at [735, 312] on div "Can I pay monthly?" at bounding box center [686, 336] width 702 height 53
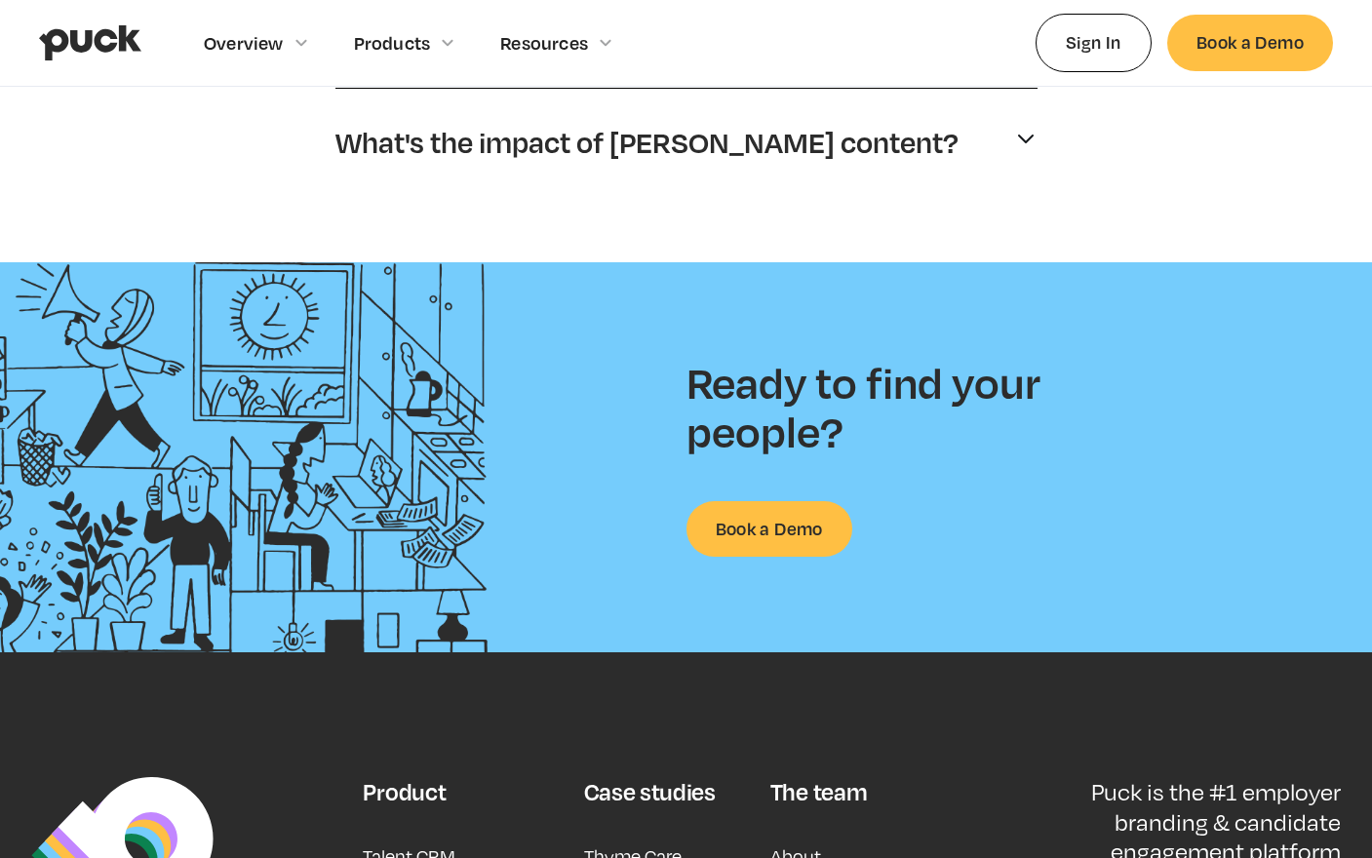
scroll to position [1517, 0]
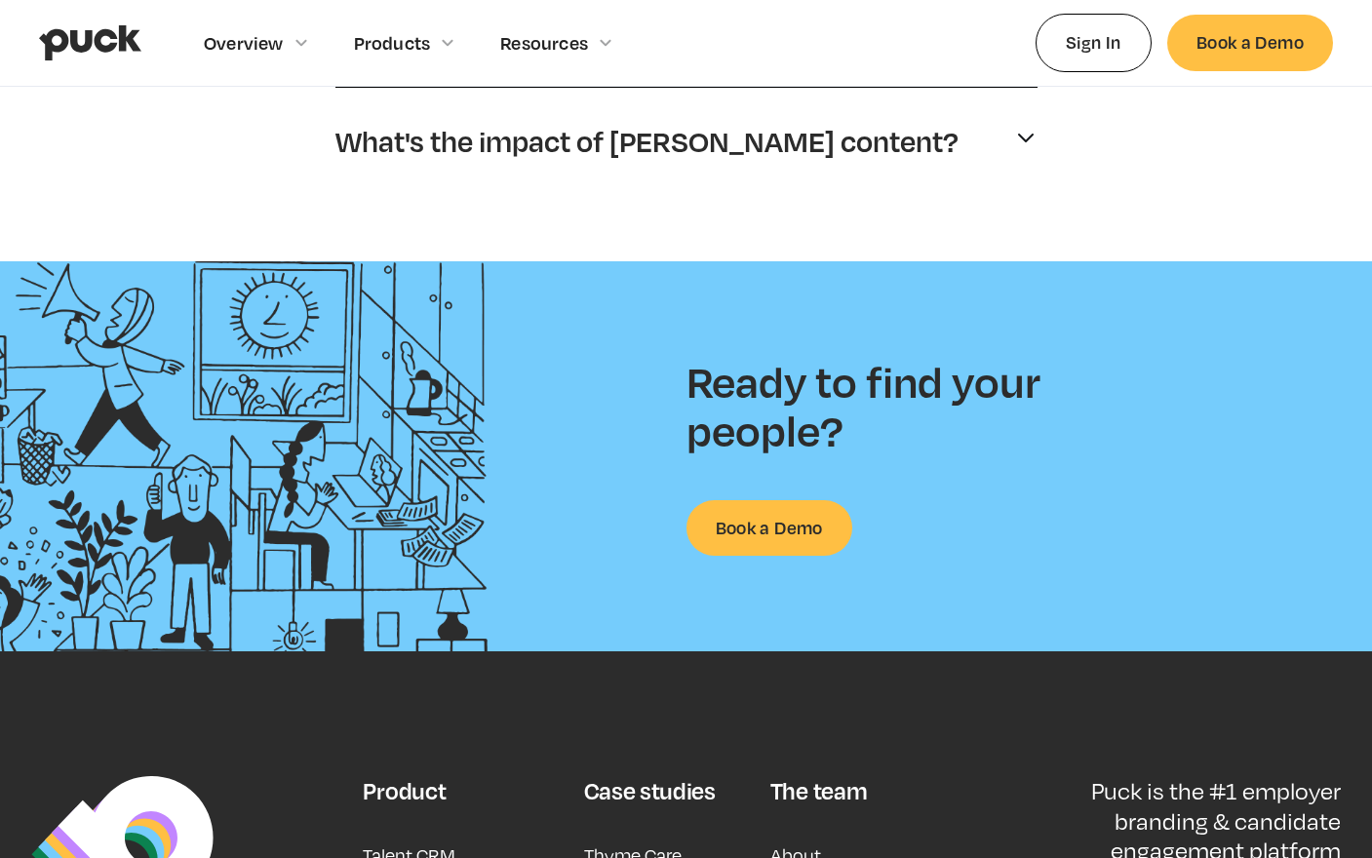
click at [113, 35] on img "home" at bounding box center [90, 42] width 102 height 37
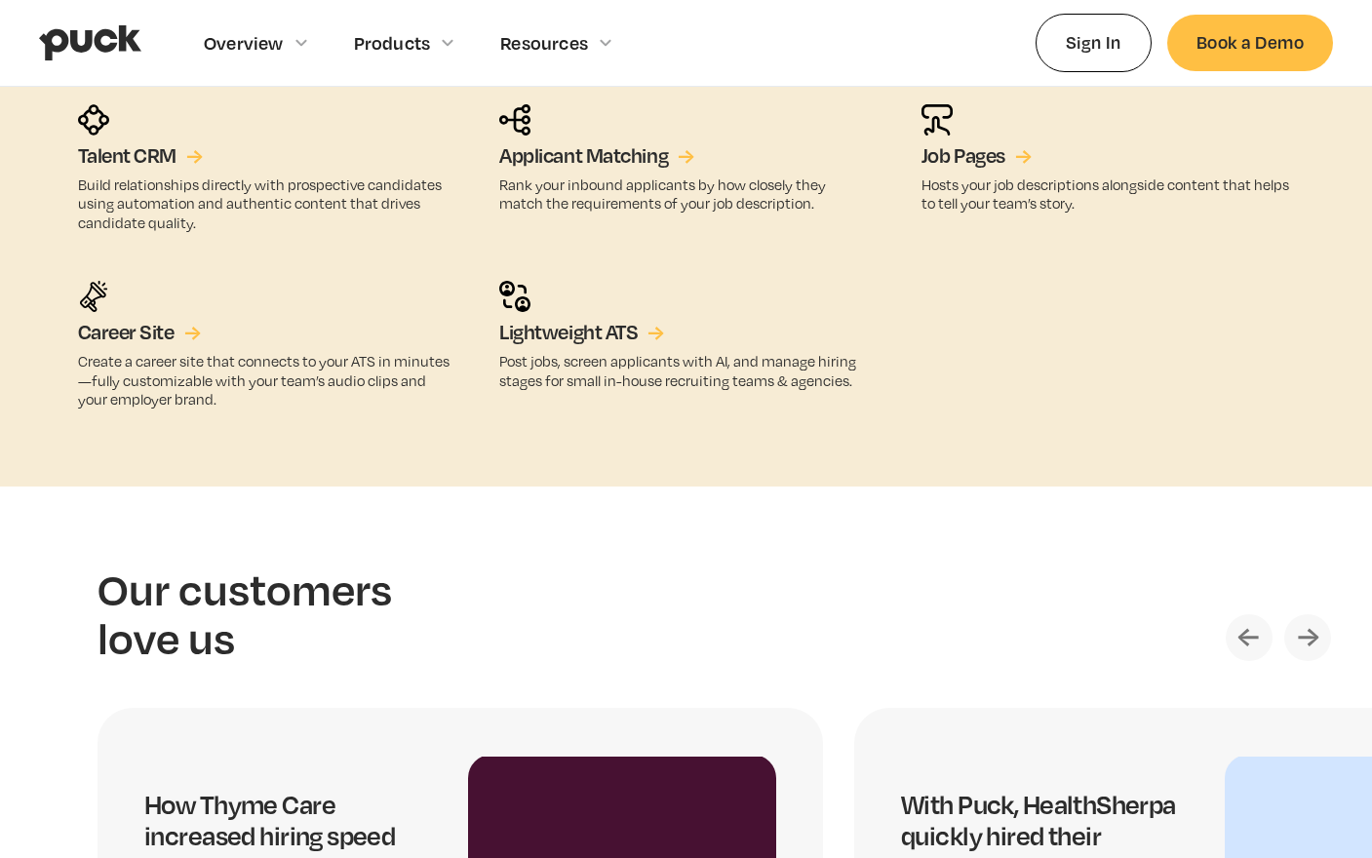
scroll to position [3204, 0]
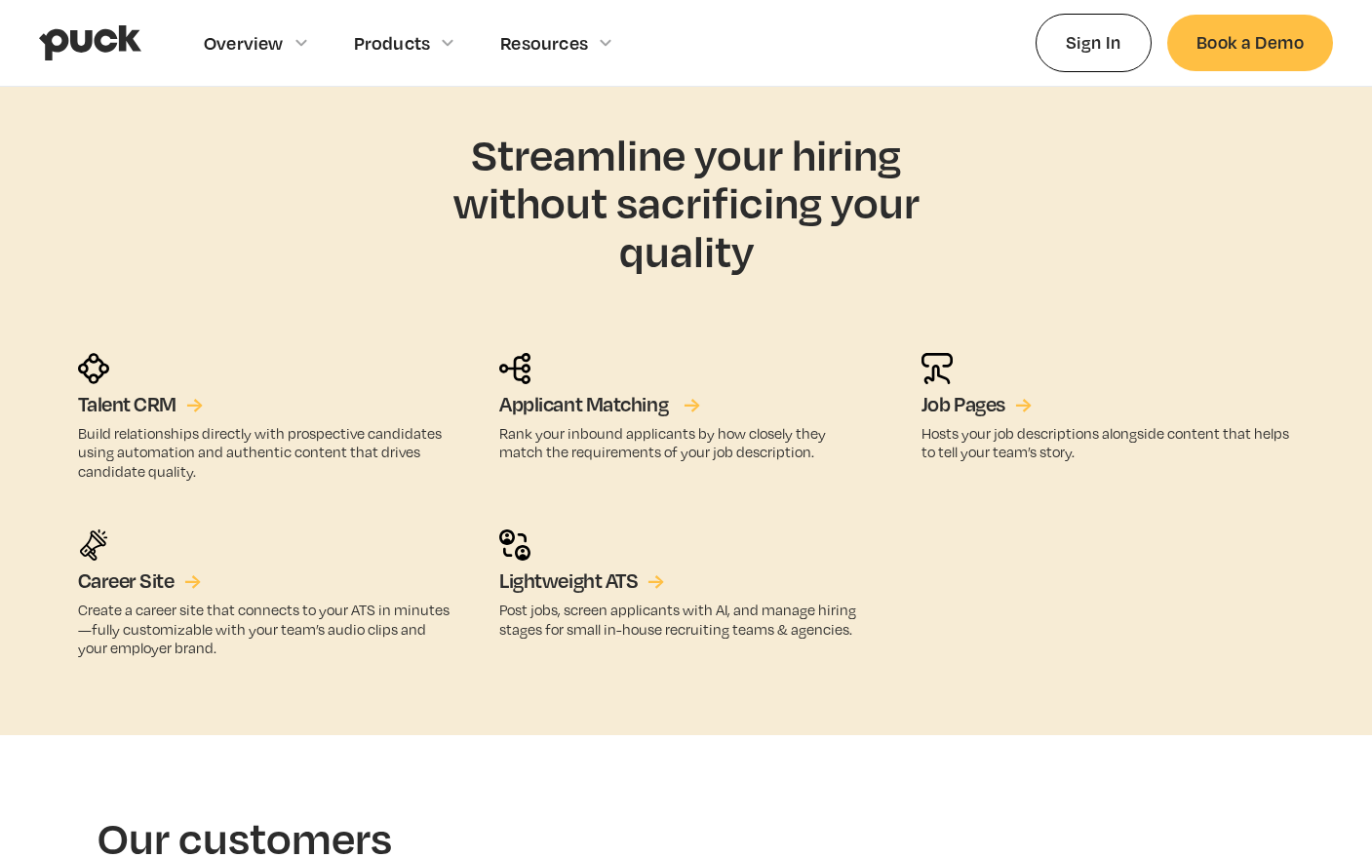
click at [693, 308] on aside "Streamline your hiring without sacrificing your quality Talent CRM → Build rela…" at bounding box center [686, 393] width 1372 height 683
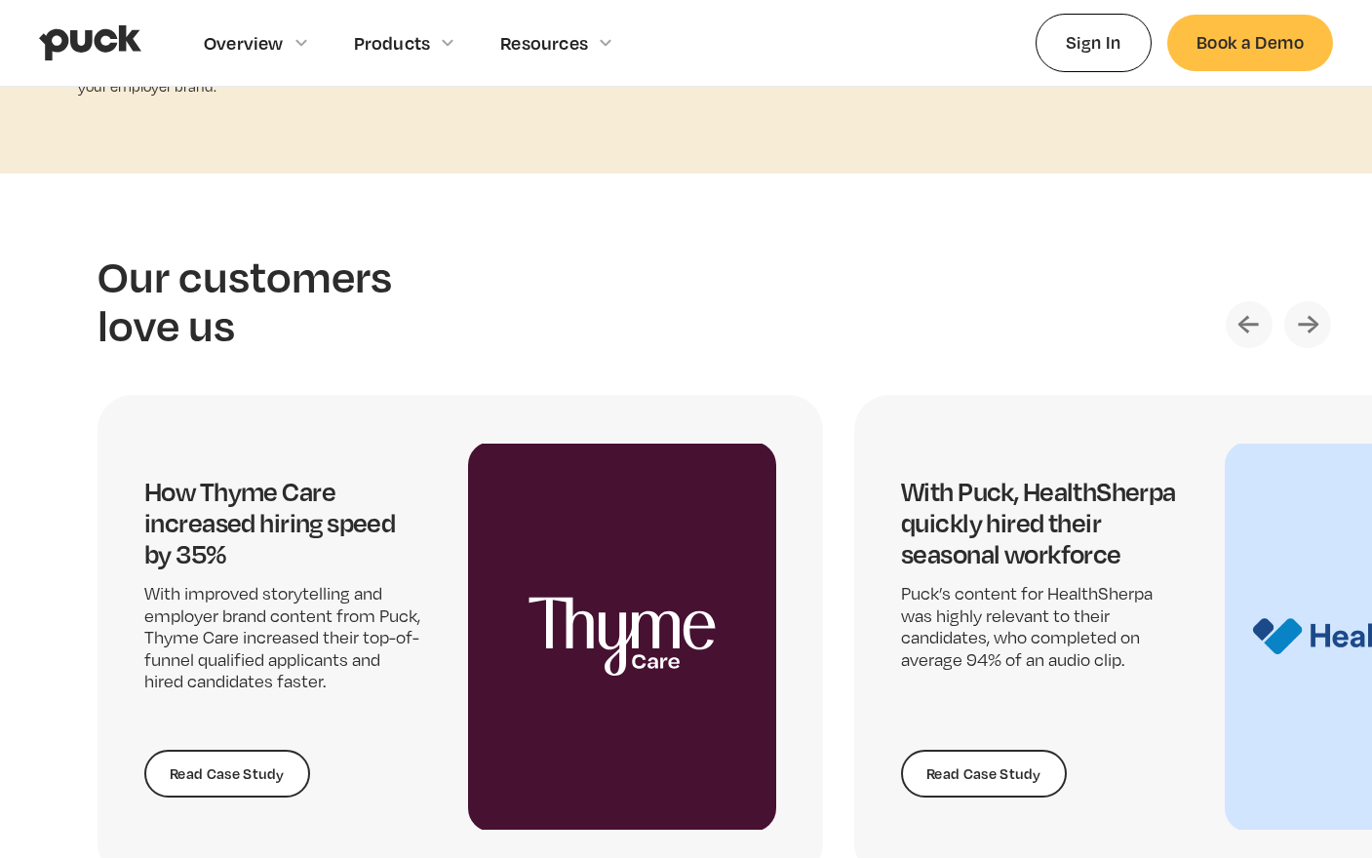
scroll to position [3868, 0]
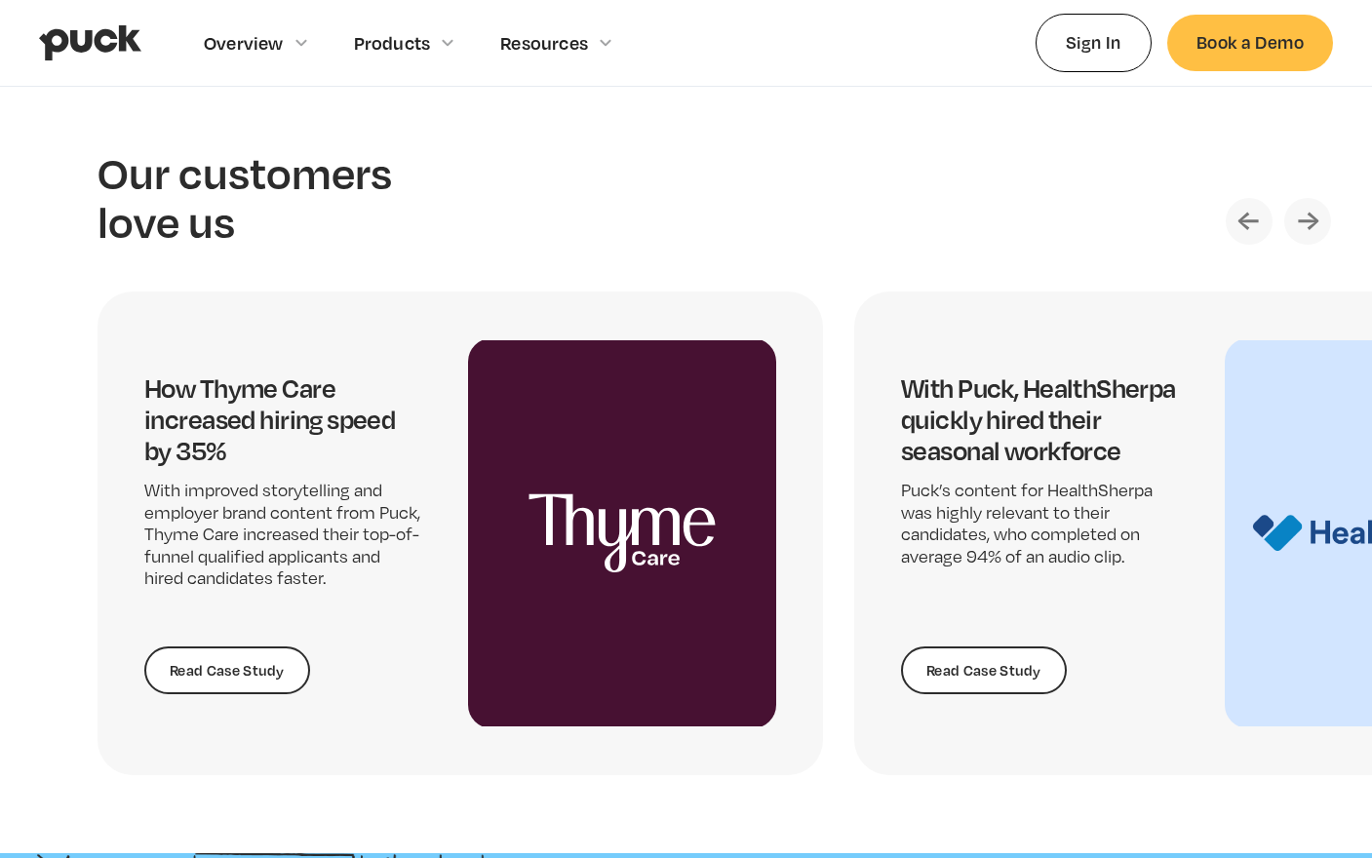
click at [1309, 234] on img "Next slide" at bounding box center [1307, 221] width 47 height 47
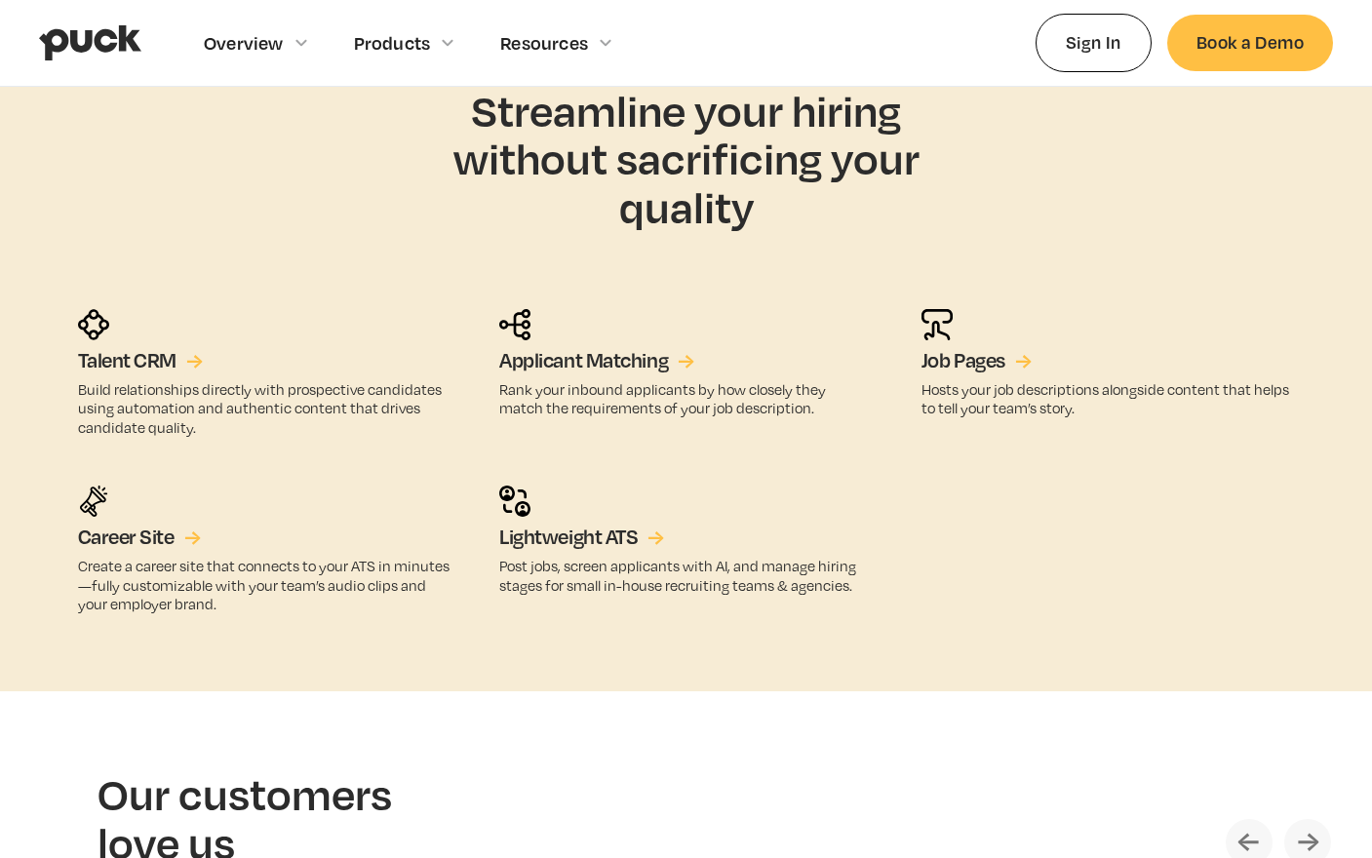
scroll to position [3089, 0]
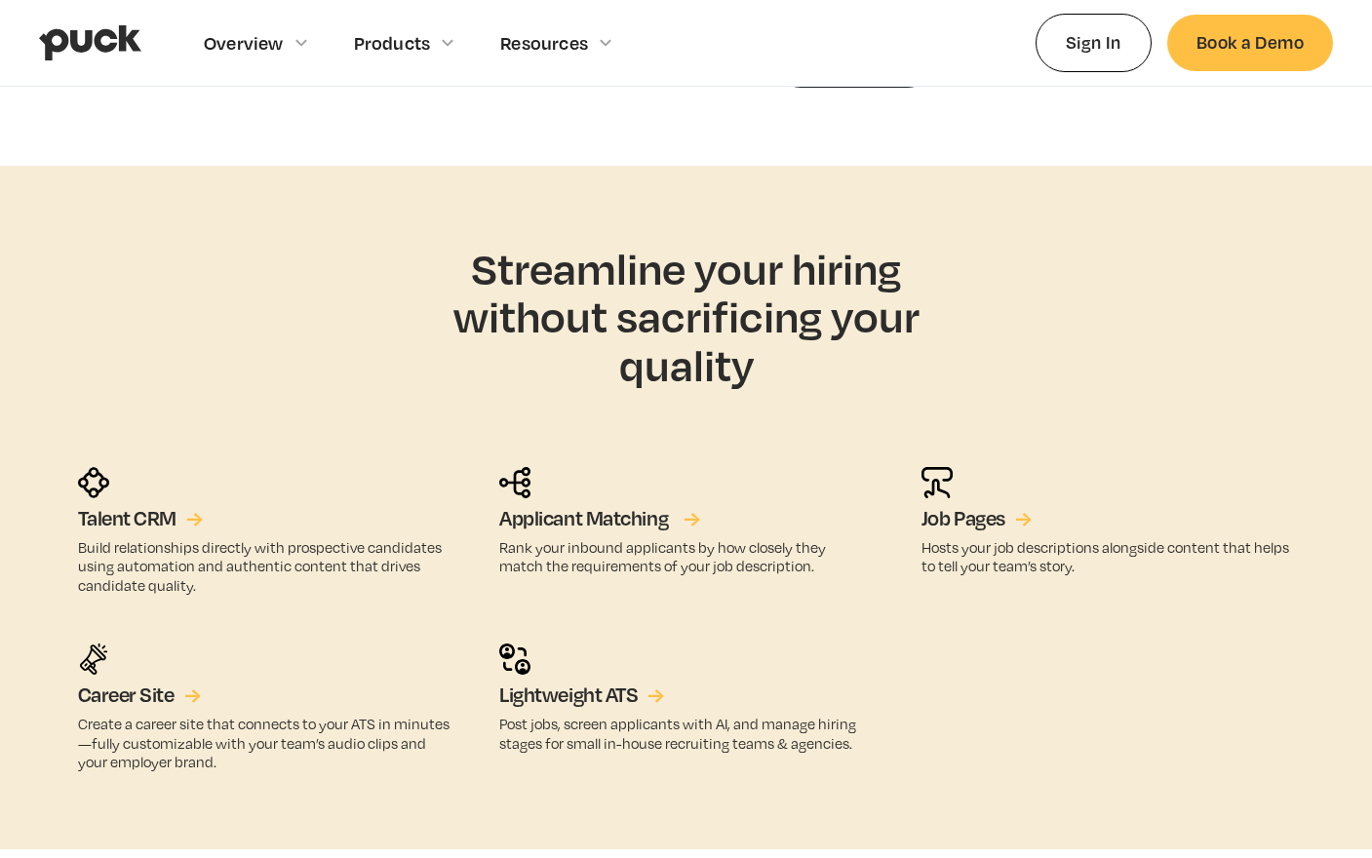
click at [639, 524] on h5 "Applicant Matching" at bounding box center [583, 518] width 169 height 25
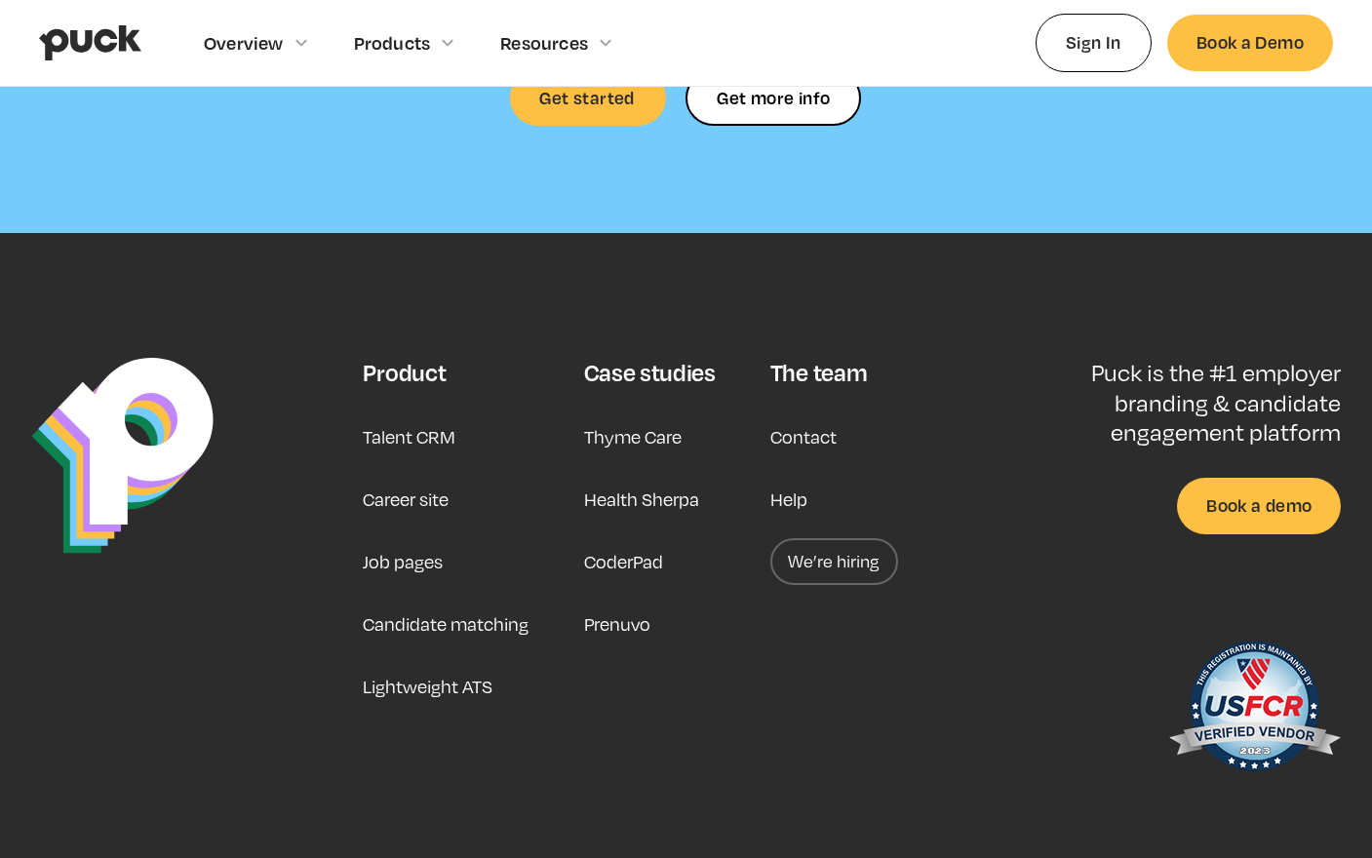
scroll to position [5556, 0]
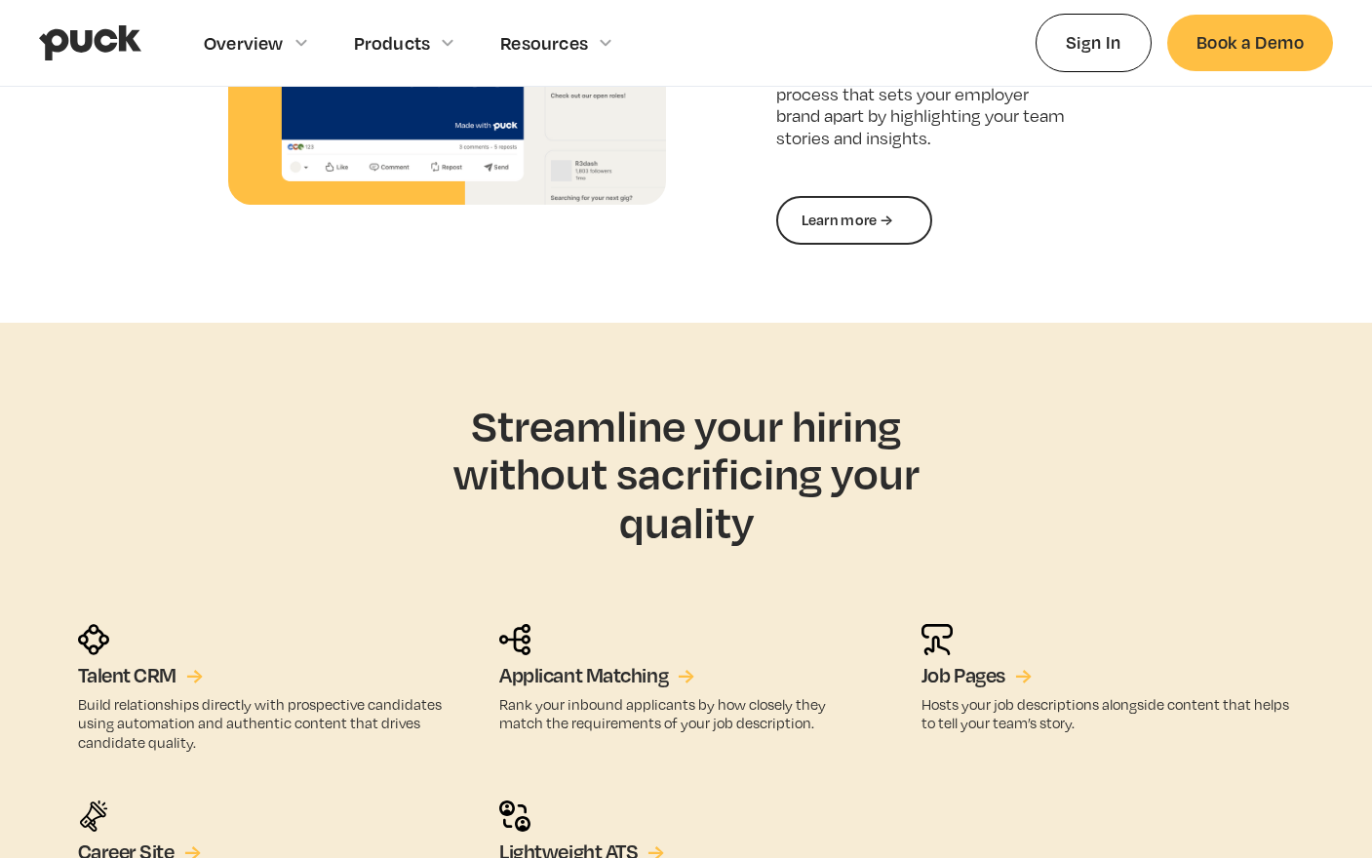
scroll to position [2933, 0]
click at [955, 663] on h5 "Job Pages" at bounding box center [963, 675] width 84 height 25
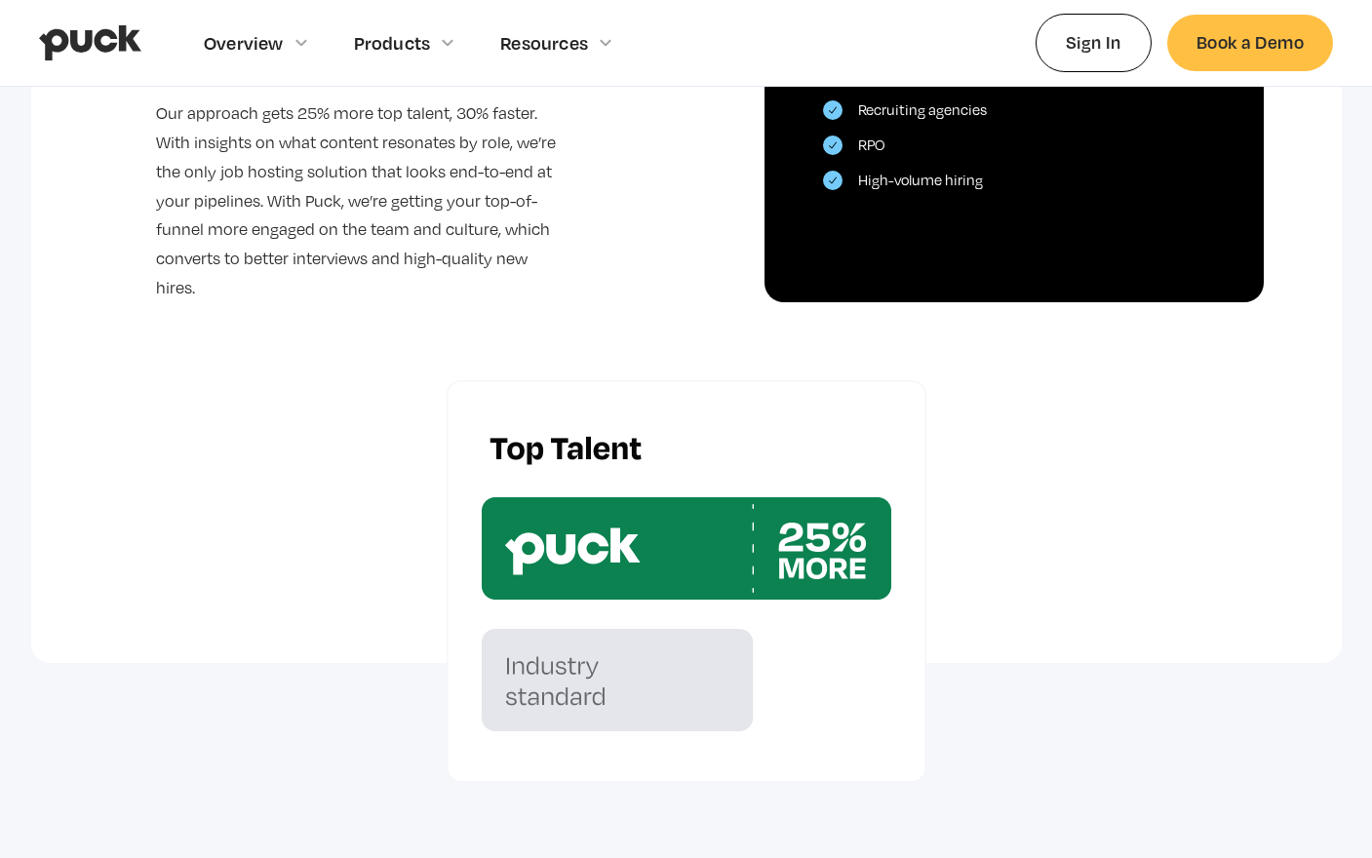
scroll to position [4968, 0]
